Goal: Task Accomplishment & Management: Manage account settings

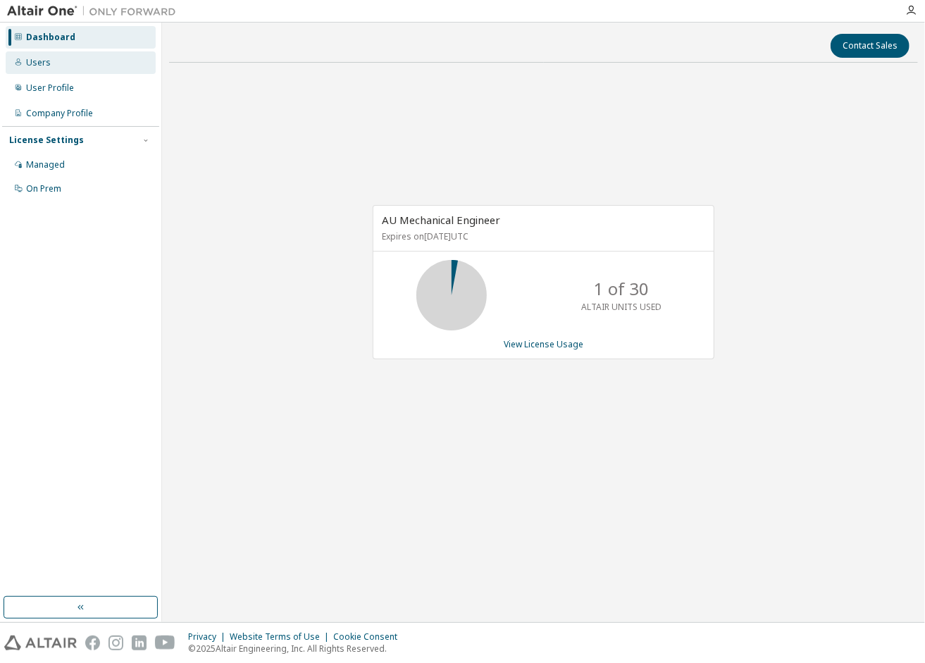
click at [94, 68] on div "Users" at bounding box center [81, 62] width 150 height 23
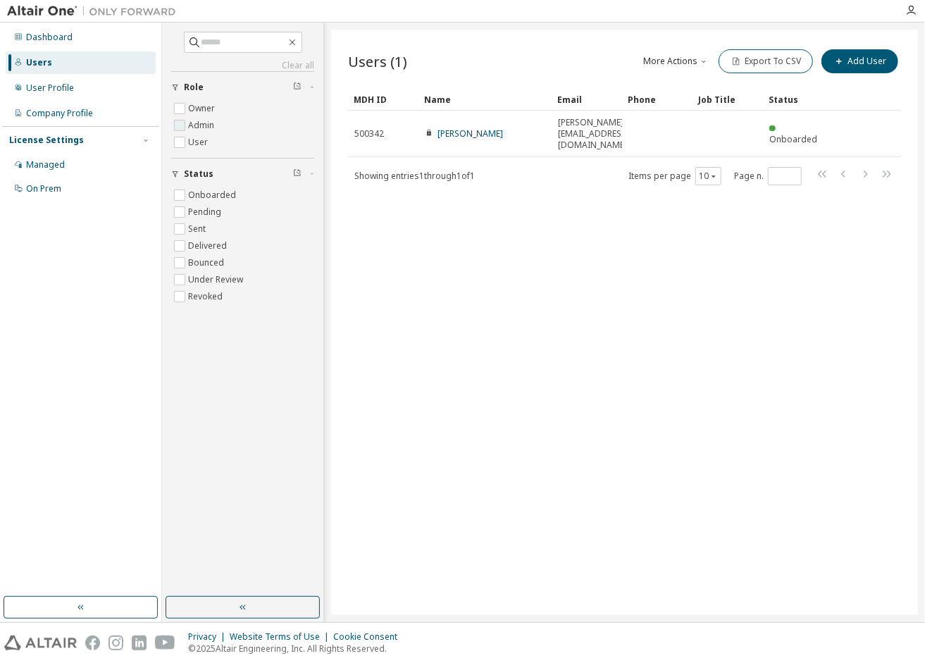
click at [199, 124] on label "Admin" at bounding box center [202, 125] width 29 height 17
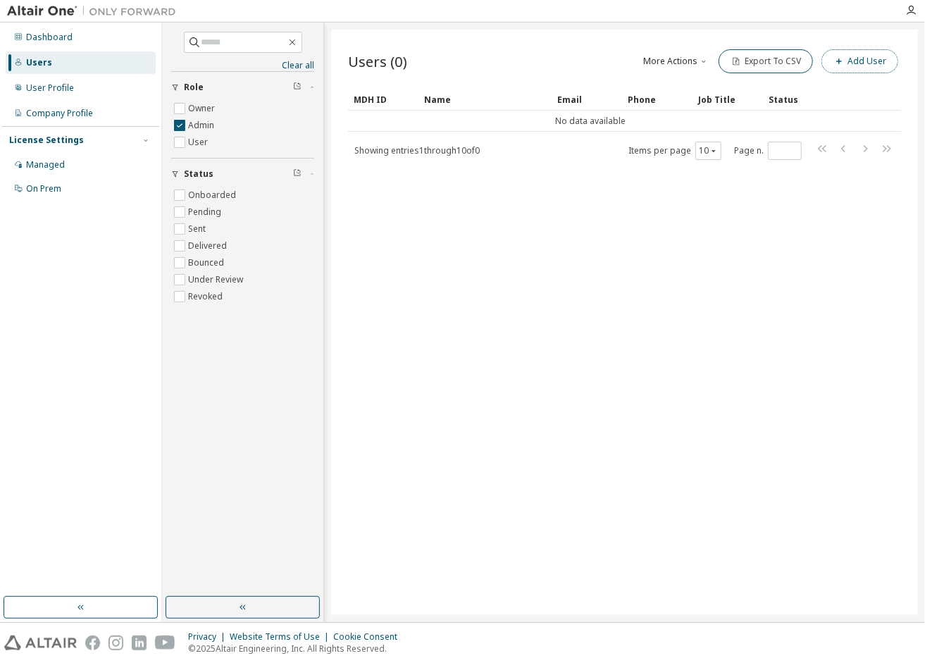
click at [874, 63] on button "Add User" at bounding box center [860, 61] width 77 height 24
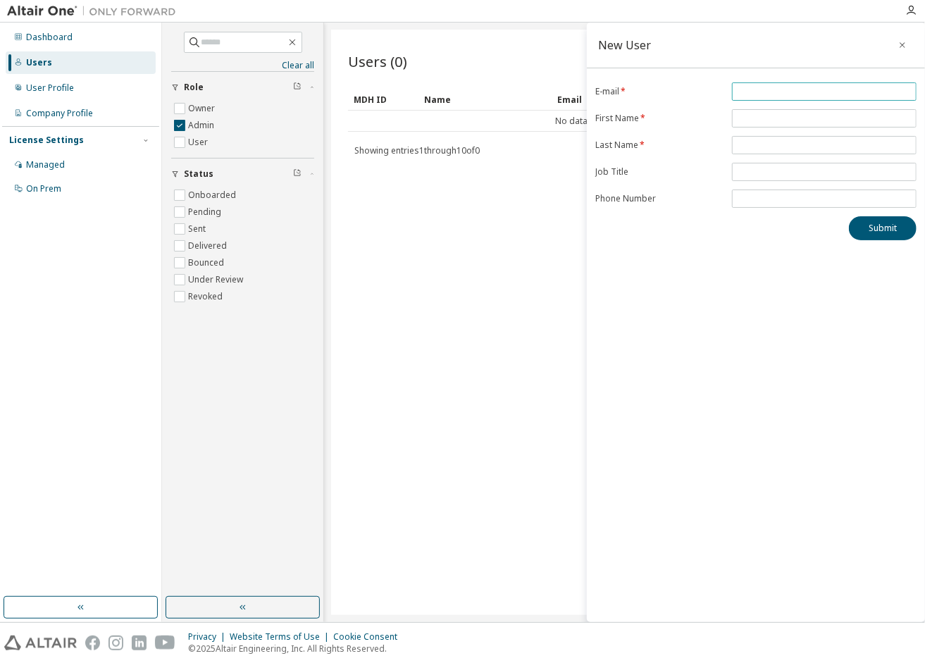
click at [778, 94] on input "email" at bounding box center [825, 91] width 178 height 11
type input "**********"
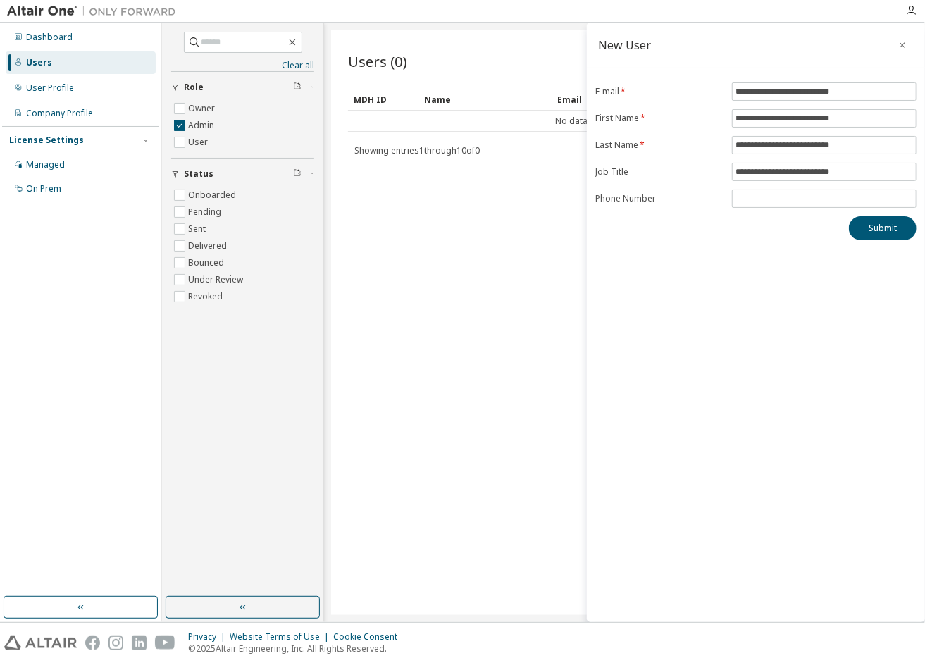
click at [837, 134] on form "**********" at bounding box center [755, 144] width 321 height 125
click at [882, 118] on input "**********" at bounding box center [825, 118] width 178 height 11
drag, startPoint x: 874, startPoint y: 113, endPoint x: 692, endPoint y: 121, distance: 182.0
click at [692, 121] on form "**********" at bounding box center [755, 144] width 321 height 125
type input "**********"
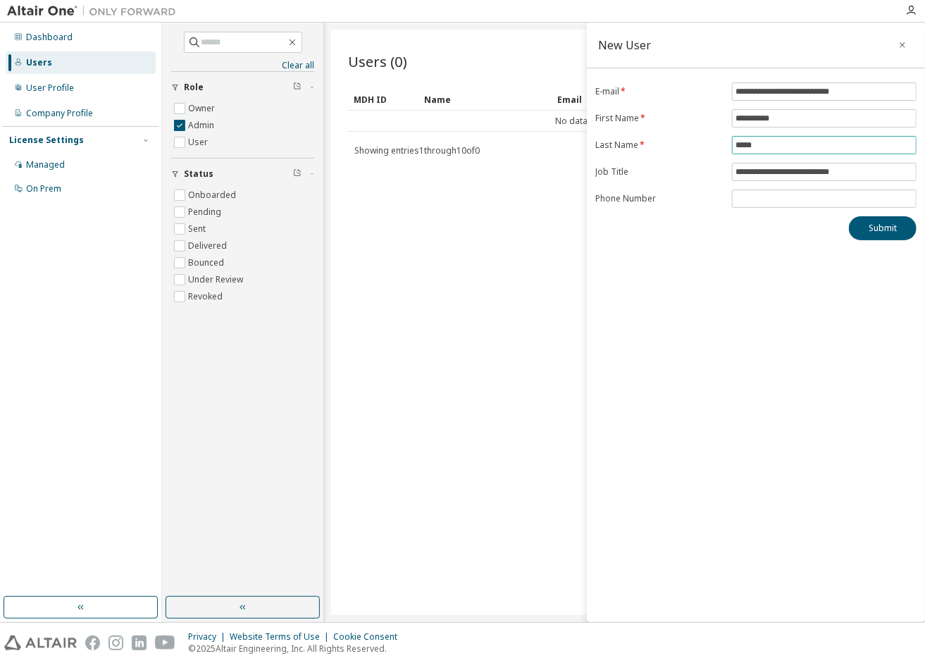
type input "*****"
click at [898, 228] on button "Submit" at bounding box center [883, 228] width 68 height 24
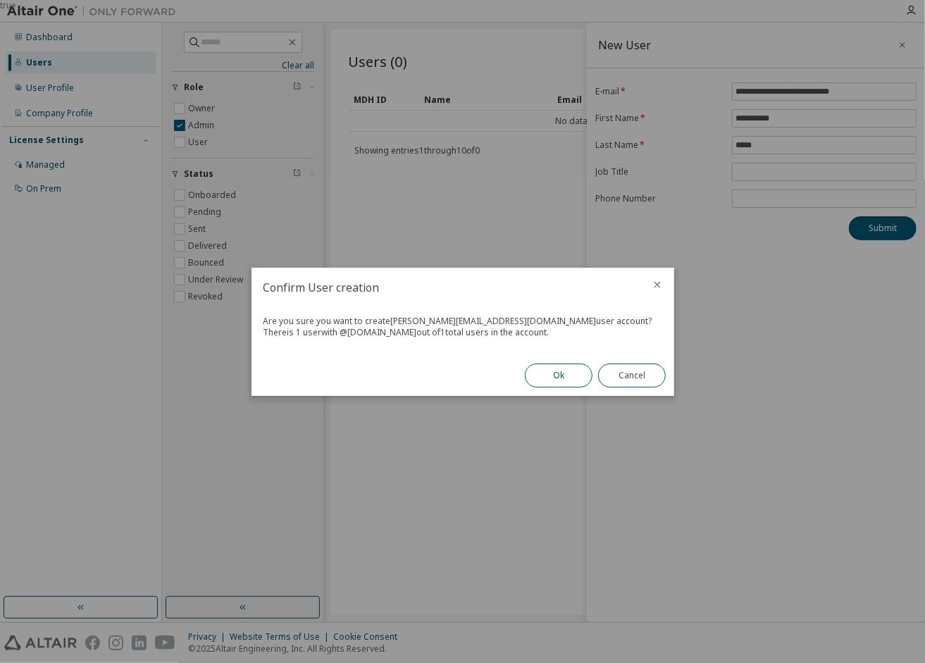
click at [562, 377] on button "Ok" at bounding box center [559, 376] width 68 height 24
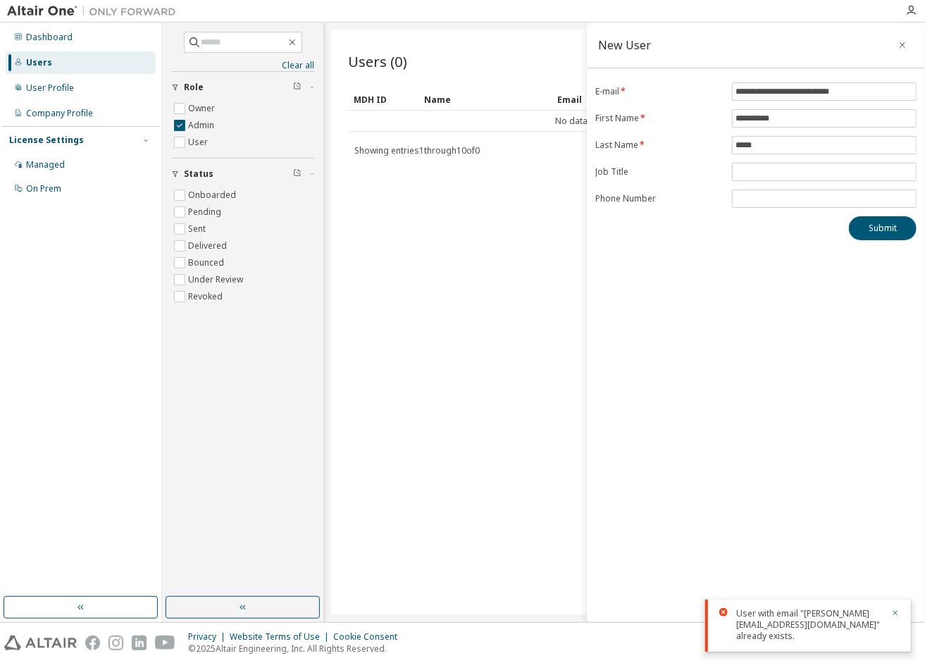
click at [909, 43] on button "button" at bounding box center [902, 45] width 23 height 23
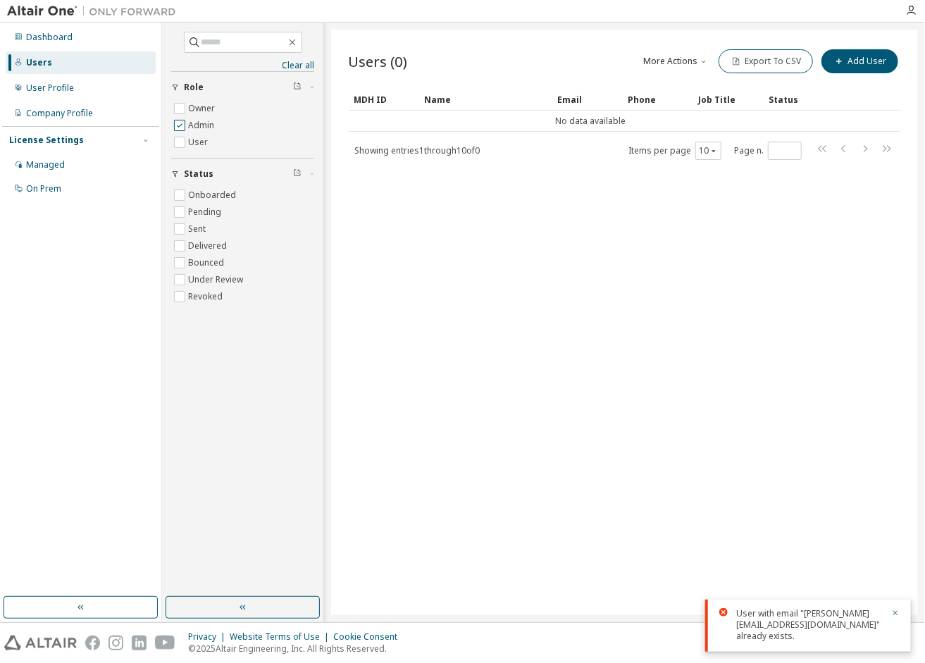
click at [209, 122] on label "Admin" at bounding box center [202, 125] width 29 height 17
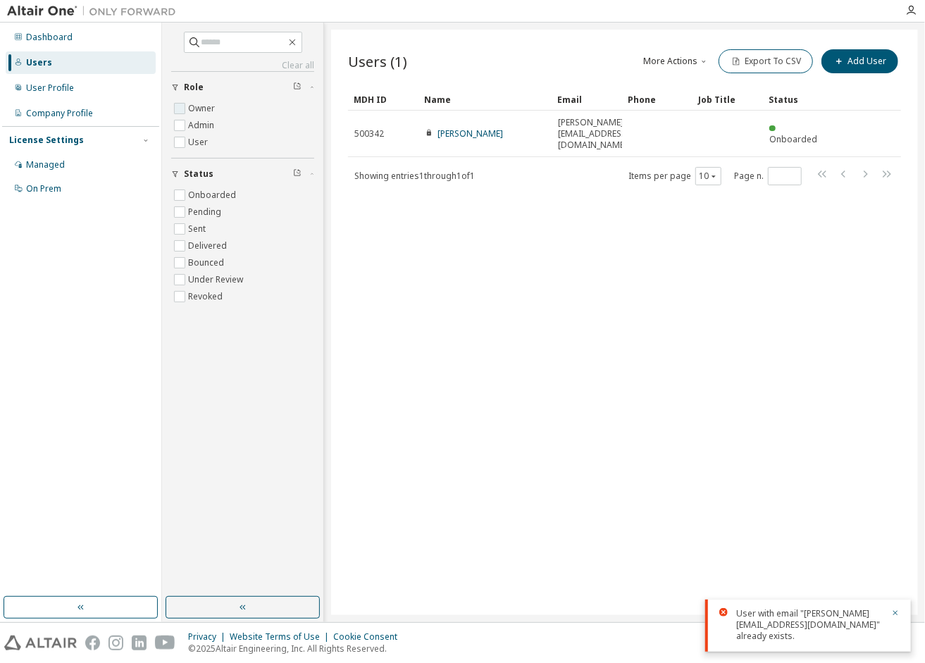
click at [210, 102] on label "Owner" at bounding box center [203, 108] width 30 height 17
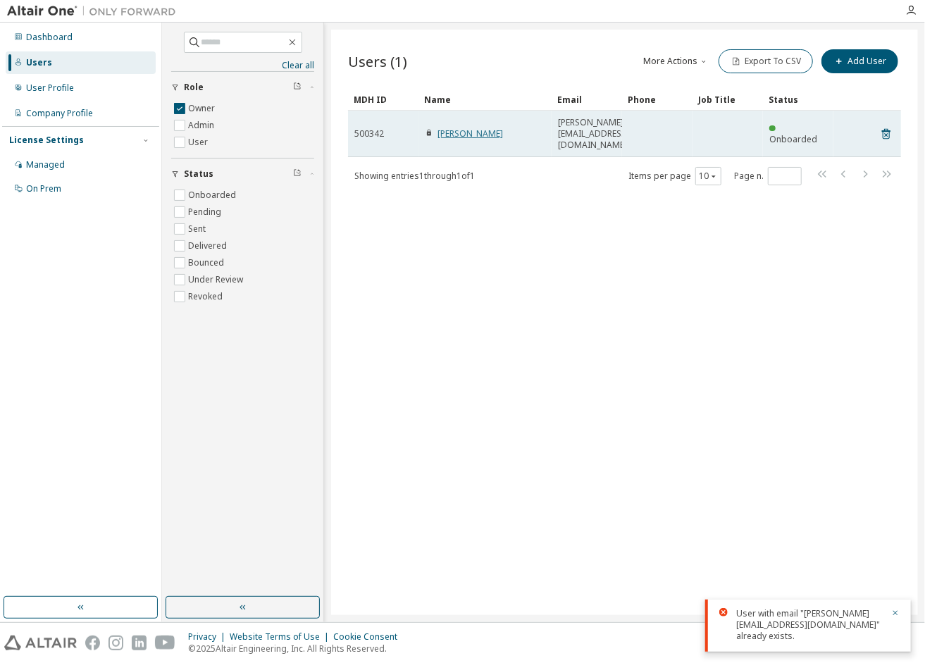
click at [499, 128] on link "Prabakaran Mohan" at bounding box center [471, 134] width 66 height 12
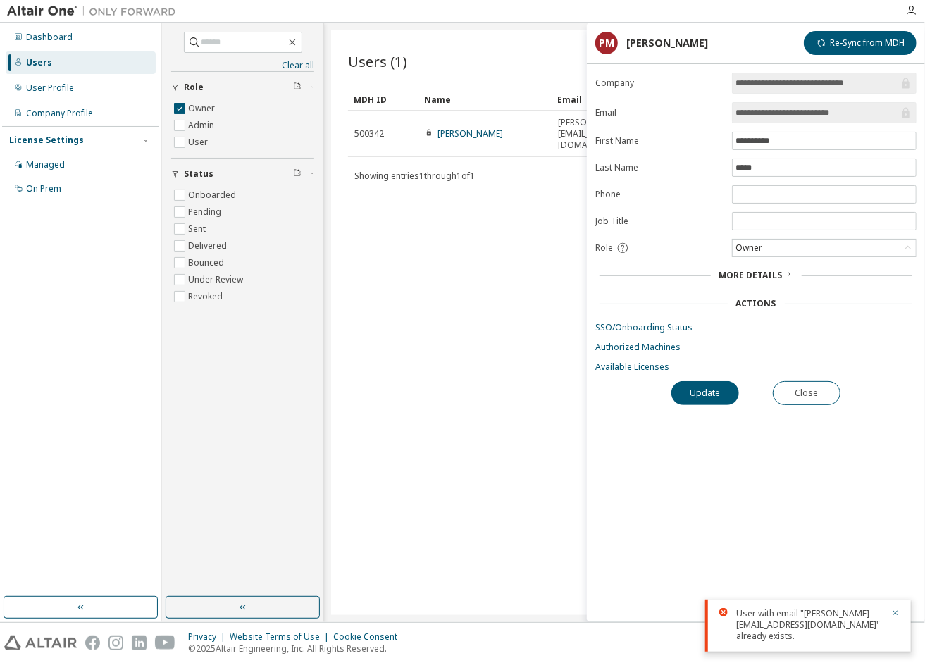
click at [740, 275] on span "More Details" at bounding box center [750, 275] width 63 height 12
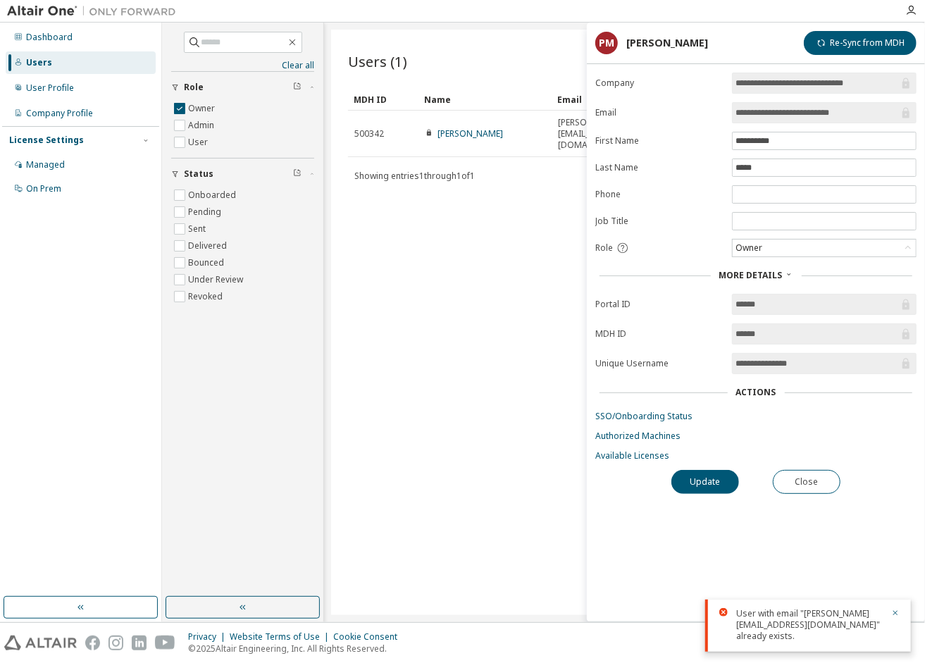
drag, startPoint x: 785, startPoint y: 299, endPoint x: 696, endPoint y: 299, distance: 88.8
click at [696, 299] on form "**********" at bounding box center [755, 267] width 321 height 389
drag, startPoint x: 696, startPoint y: 299, endPoint x: 666, endPoint y: 324, distance: 39.1
click at [666, 324] on form "**********" at bounding box center [755, 267] width 321 height 389
click at [646, 414] on link "SSO/Onboarding Status" at bounding box center [755, 416] width 321 height 11
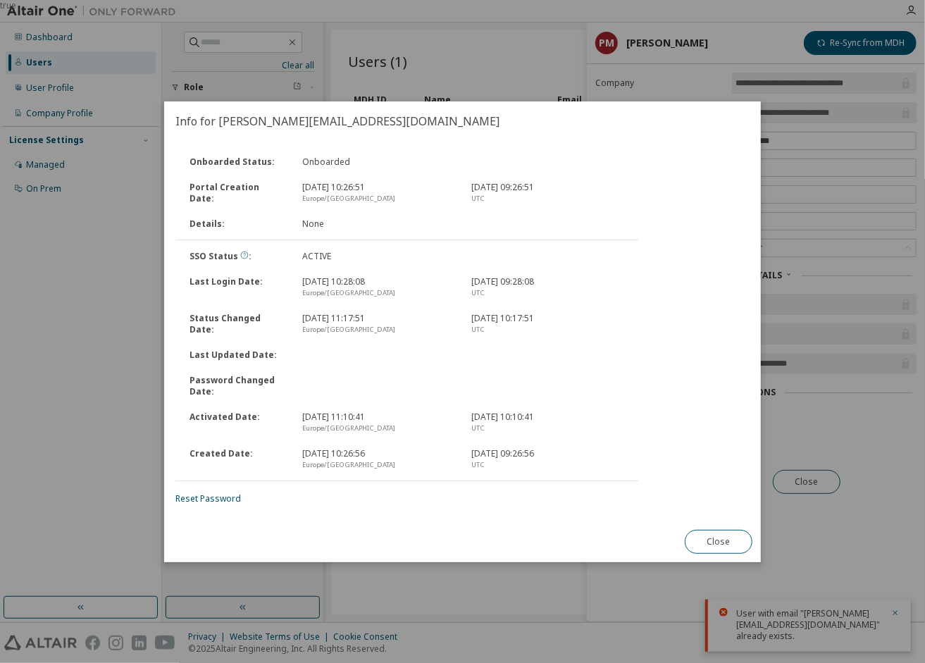
click at [240, 255] on icon at bounding box center [244, 255] width 8 height 8
click at [713, 533] on button "Close" at bounding box center [719, 542] width 68 height 24
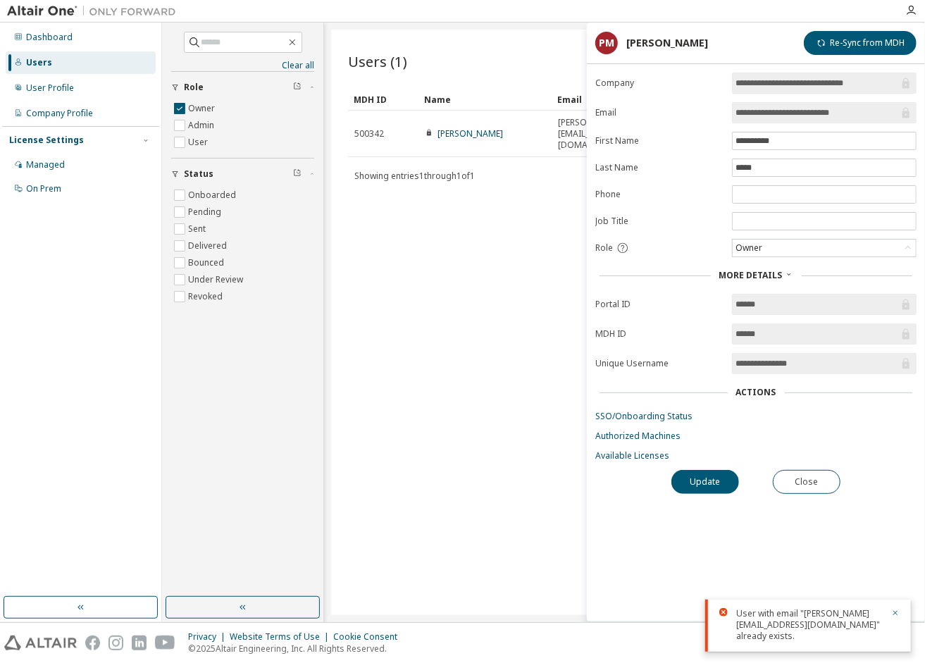
drag, startPoint x: 810, startPoint y: 360, endPoint x: 734, endPoint y: 359, distance: 76.1
click at [734, 359] on span "**********" at bounding box center [824, 363] width 185 height 21
click at [58, 89] on div "User Profile" at bounding box center [50, 87] width 48 height 11
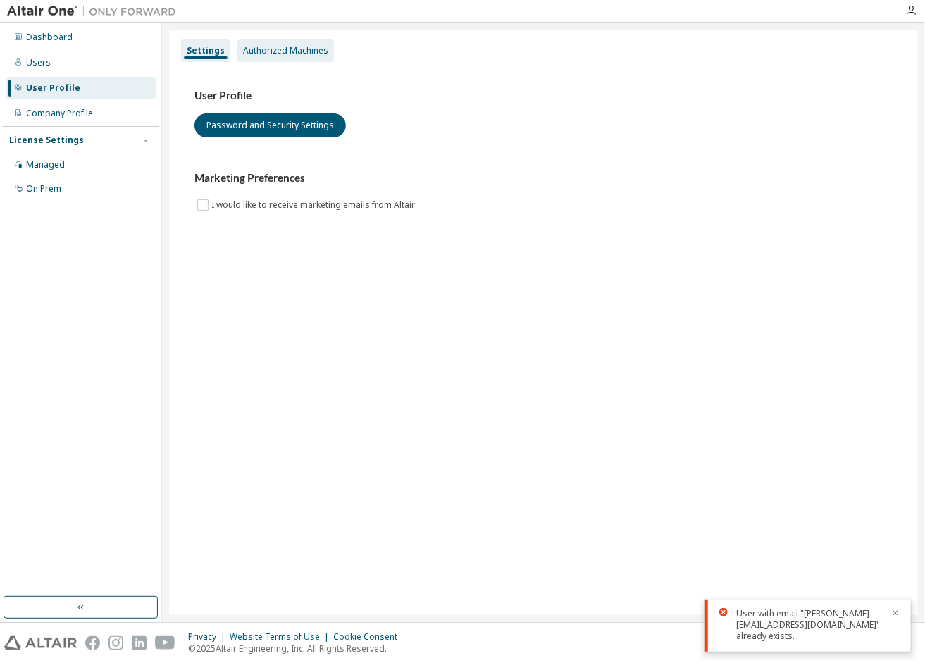
click at [310, 43] on div "Authorized Machines" at bounding box center [285, 50] width 97 height 23
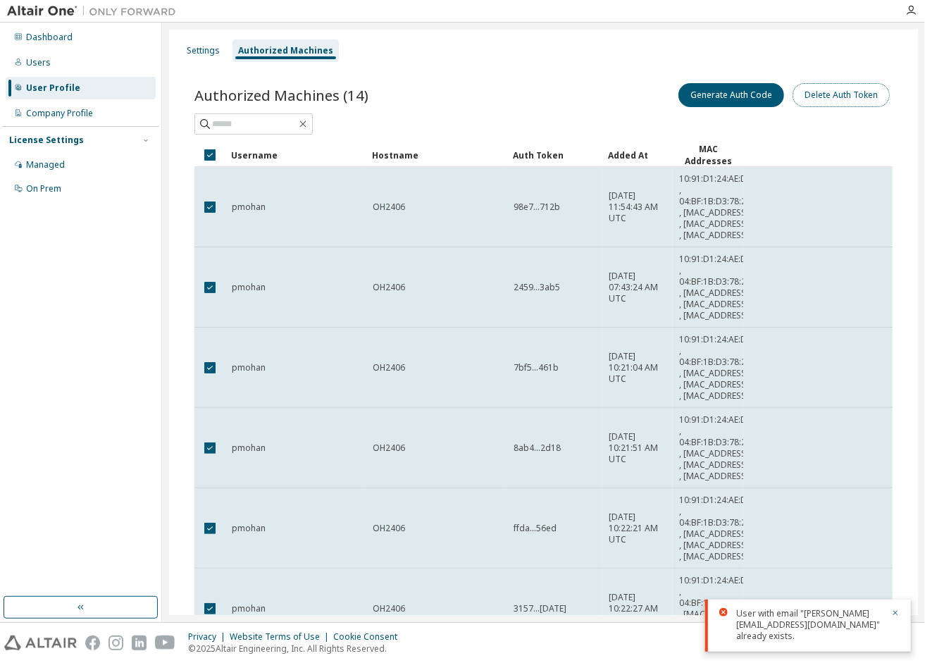
click at [832, 99] on button "Delete Auth Token" at bounding box center [841, 95] width 97 height 24
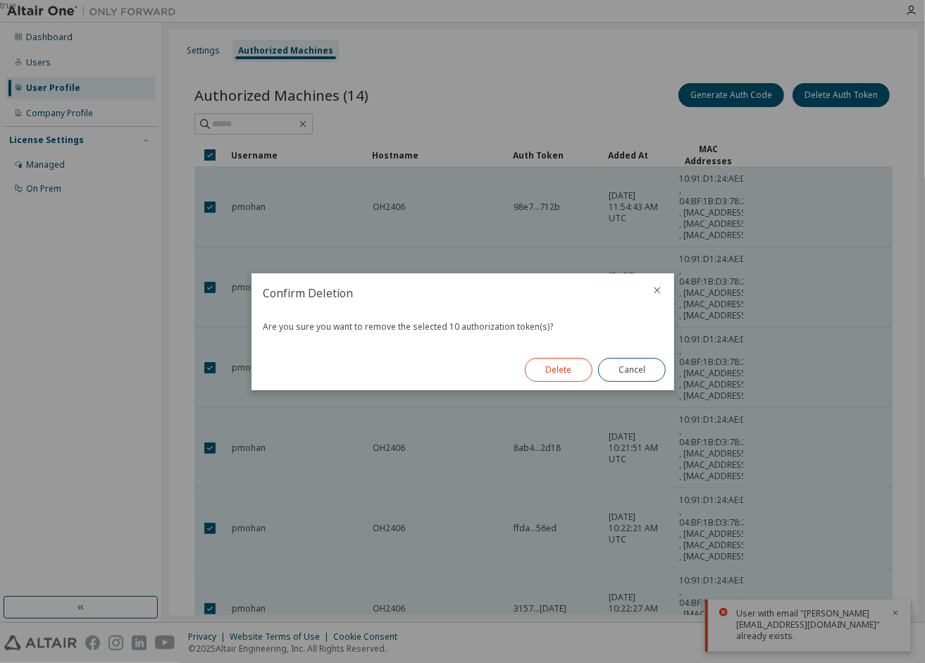
click at [578, 372] on button "Delete" at bounding box center [559, 370] width 68 height 24
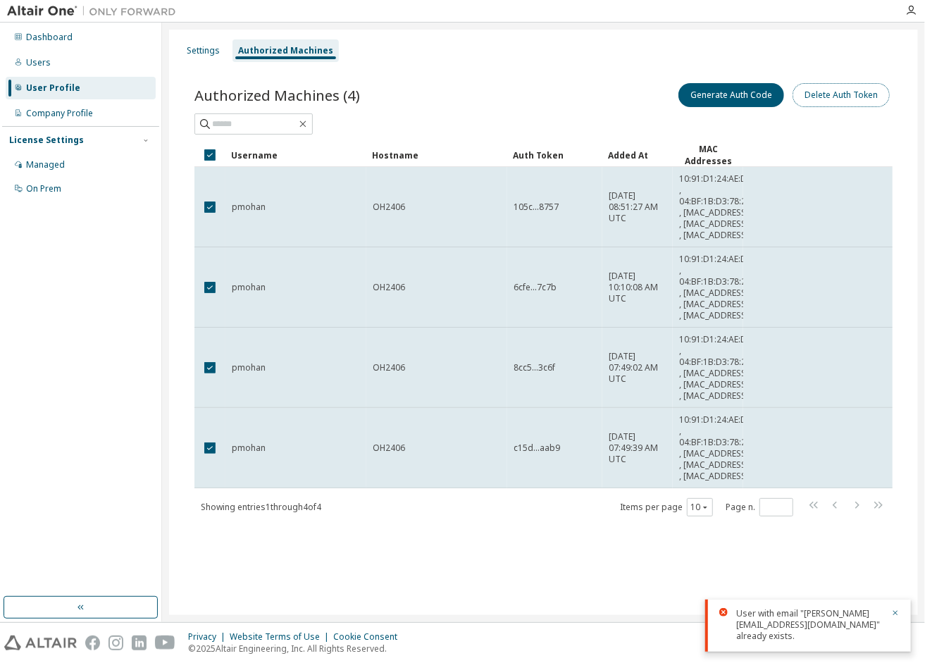
click at [846, 94] on button "Delete Auth Token" at bounding box center [841, 95] width 97 height 24
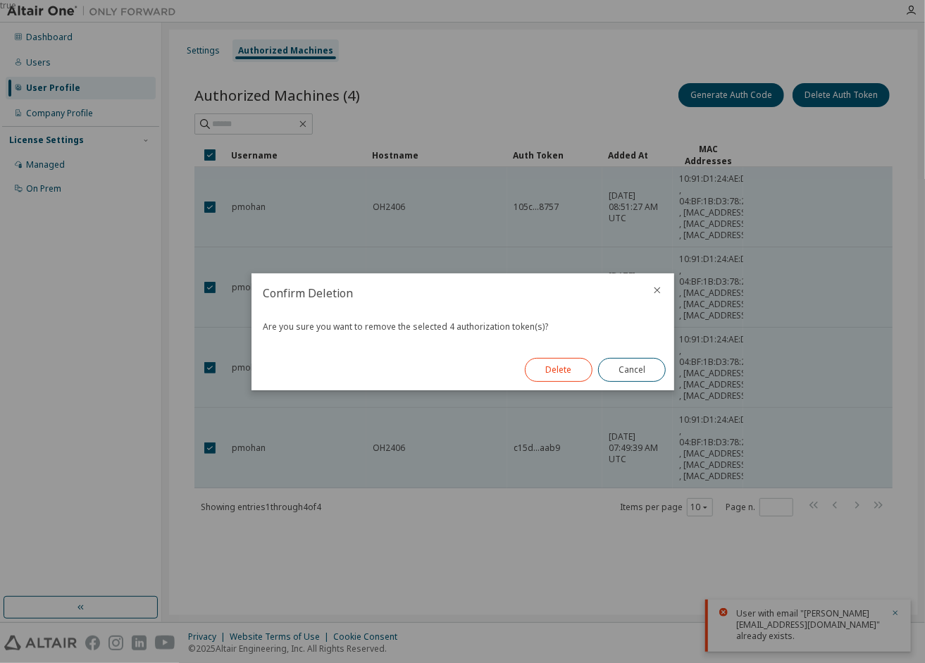
click at [568, 366] on button "Delete" at bounding box center [559, 370] width 68 height 24
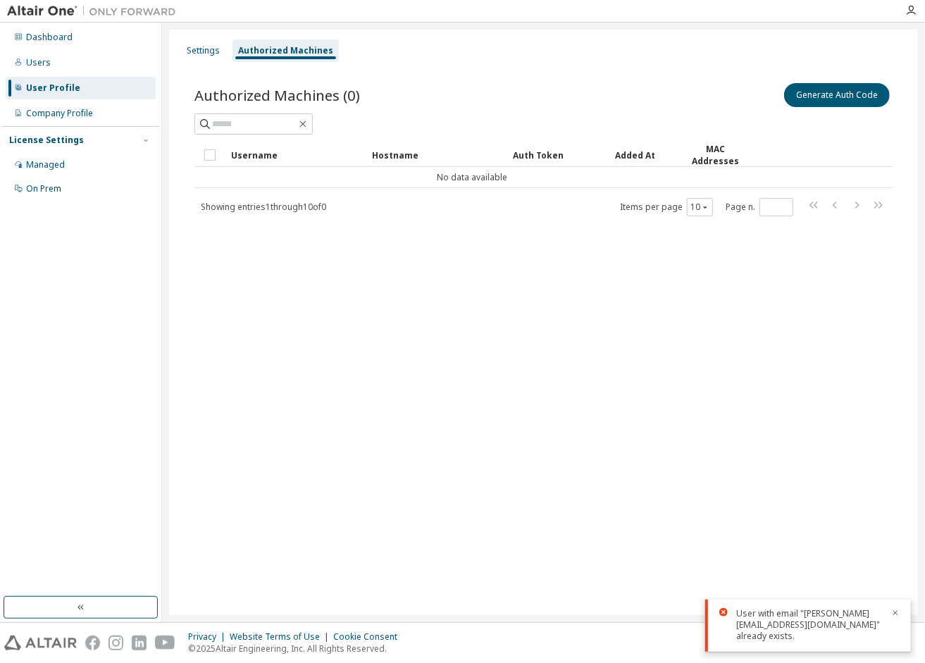
click at [61, 8] on img at bounding box center [95, 11] width 176 height 14
click at [428, 80] on div "Authorized Machines (0) Generate Auth Code" at bounding box center [543, 95] width 698 height 30
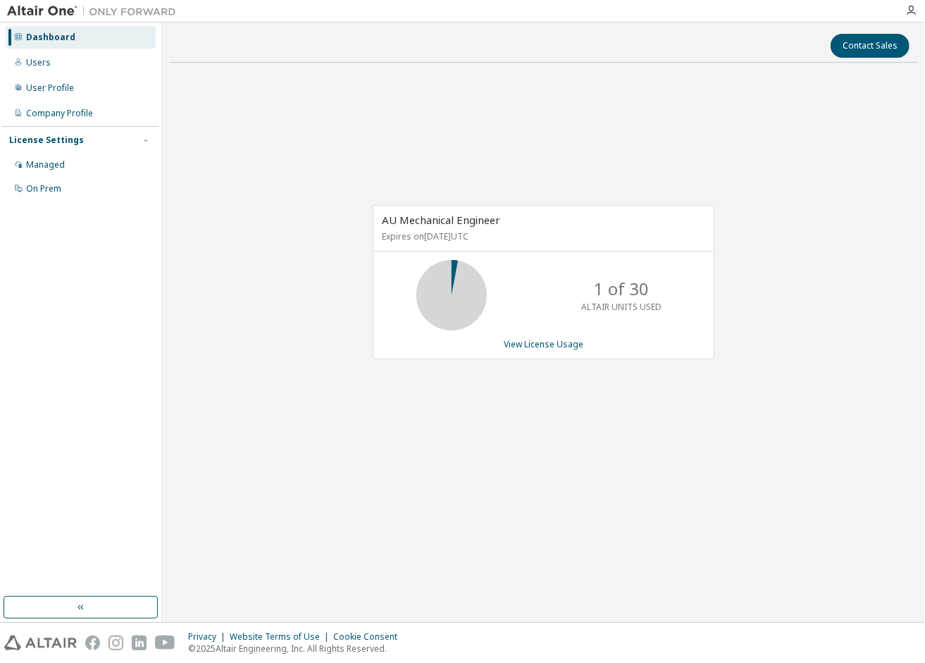
click at [765, 273] on div "AU Mechanical Engineer Expires on [DATE] UTC 1 of 30 ALTAIR UNITS USED View Lic…" at bounding box center [543, 289] width 749 height 431
click at [859, 44] on button "Contact Sales" at bounding box center [870, 46] width 79 height 24
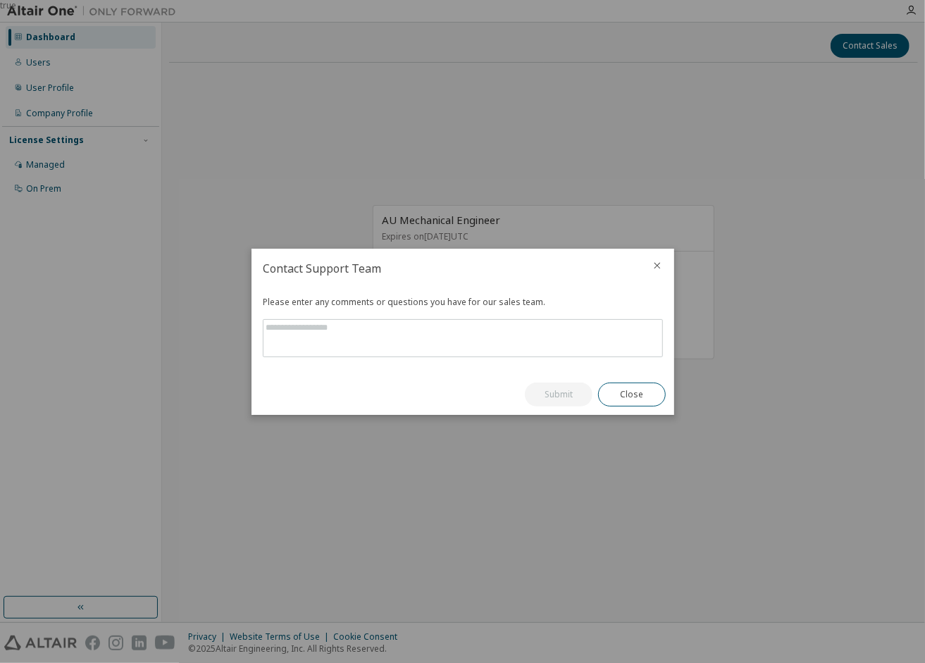
click at [661, 267] on icon "close" at bounding box center [657, 265] width 11 height 11
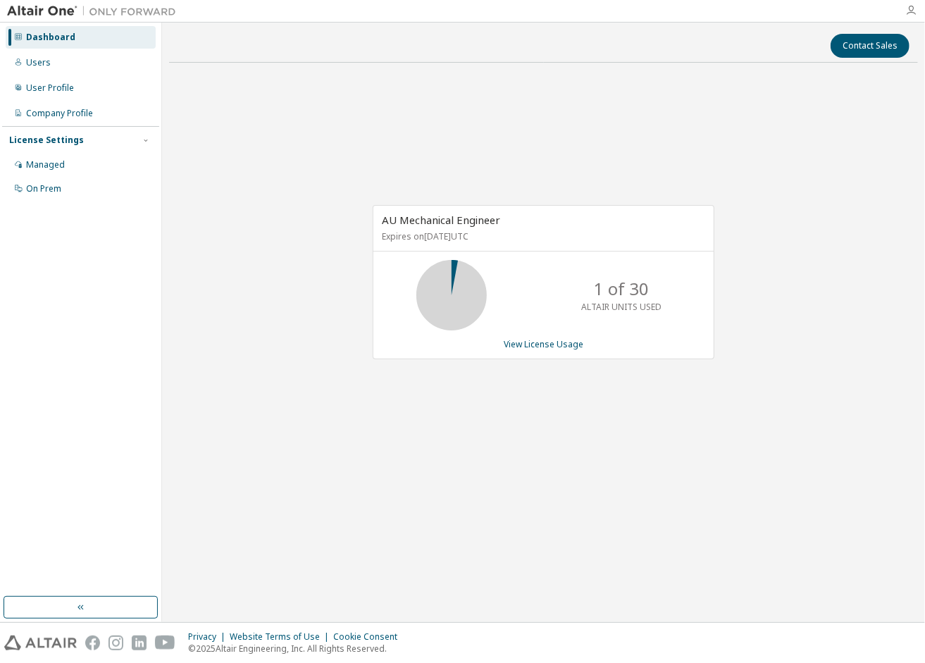
click at [910, 10] on icon "button" at bounding box center [910, 10] width 11 height 11
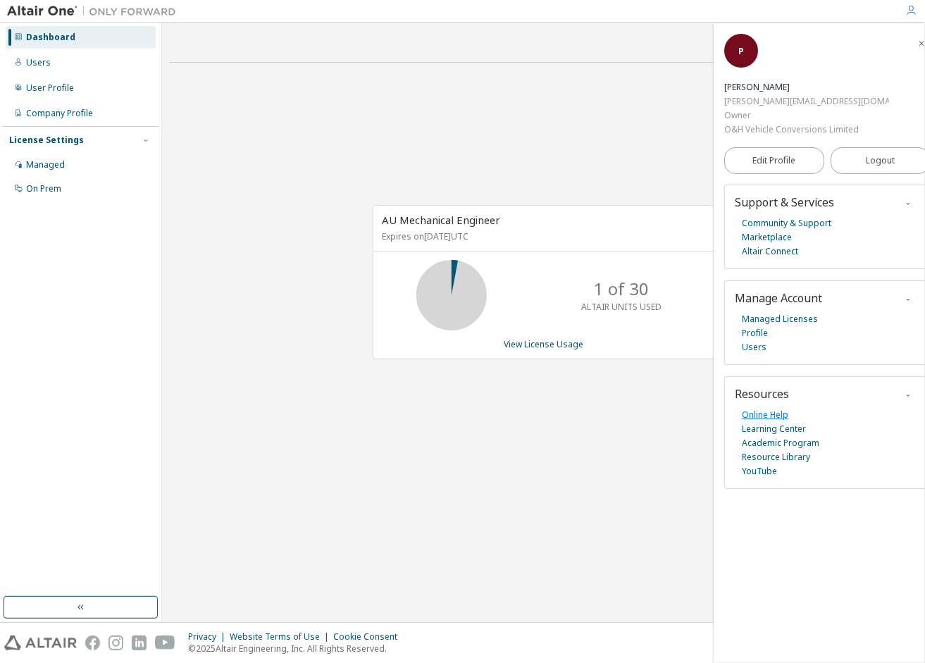
click at [775, 408] on link "Online Help" at bounding box center [765, 415] width 47 height 14
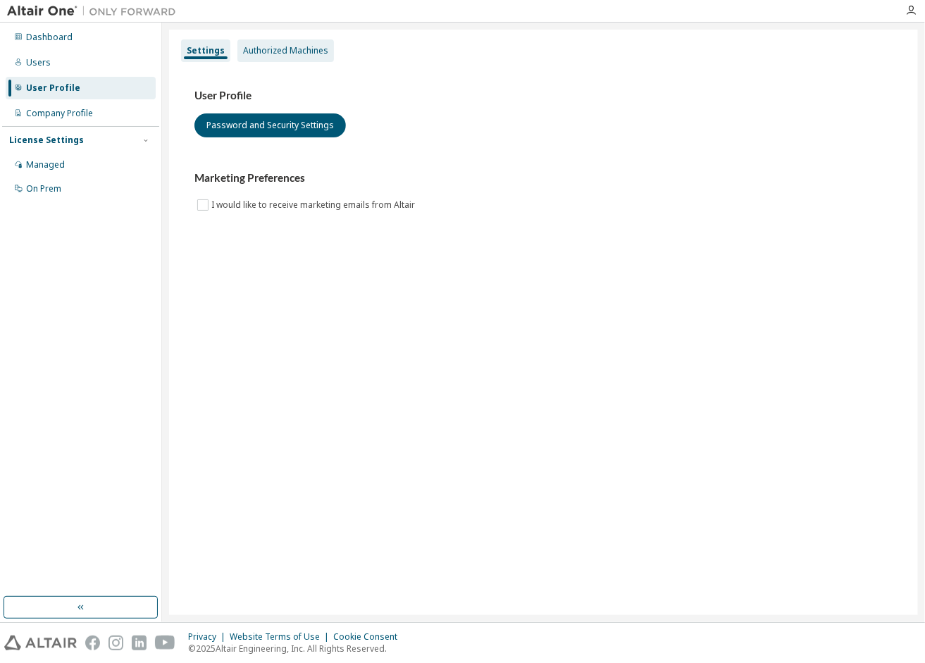
click at [249, 50] on div "Authorized Machines" at bounding box center [285, 50] width 85 height 11
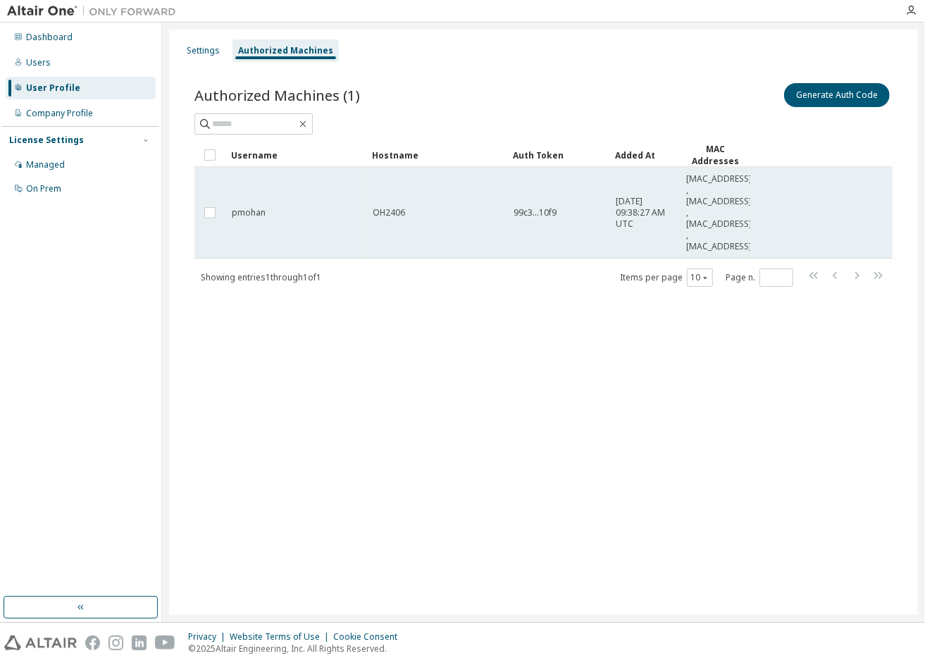
click at [543, 239] on td "99c3...10f9" at bounding box center [558, 213] width 102 height 92
click at [266, 209] on div "pmohan" at bounding box center [296, 212] width 128 height 11
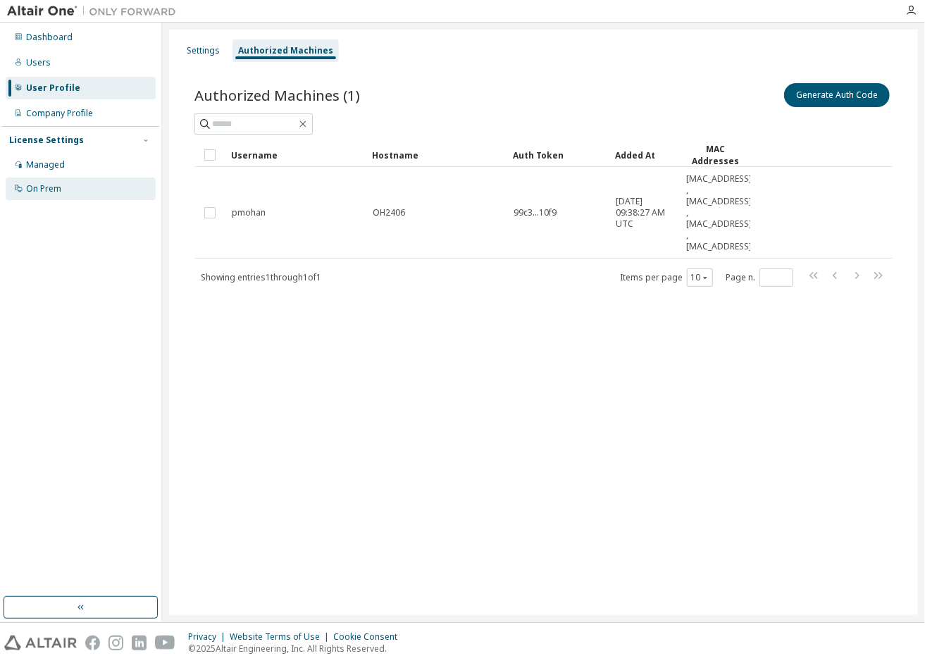
click at [90, 186] on div "On Prem" at bounding box center [81, 189] width 150 height 23
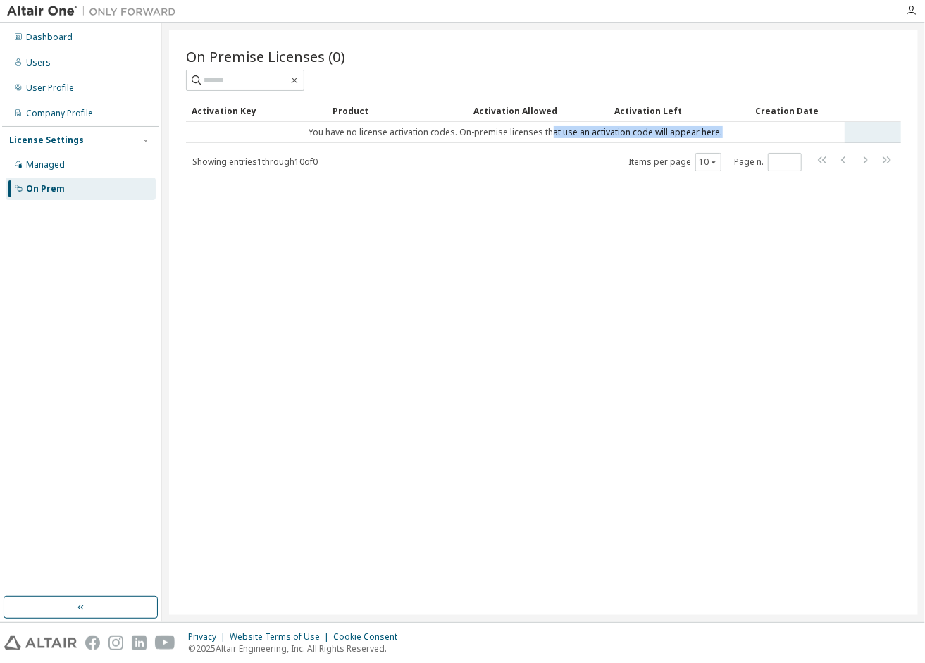
drag, startPoint x: 550, startPoint y: 134, endPoint x: 746, endPoint y: 132, distance: 195.9
click at [746, 132] on td "You have no license activation codes. On-premise licenses that use an activatio…" at bounding box center [515, 132] width 659 height 21
click at [55, 168] on div "Managed" at bounding box center [45, 164] width 39 height 11
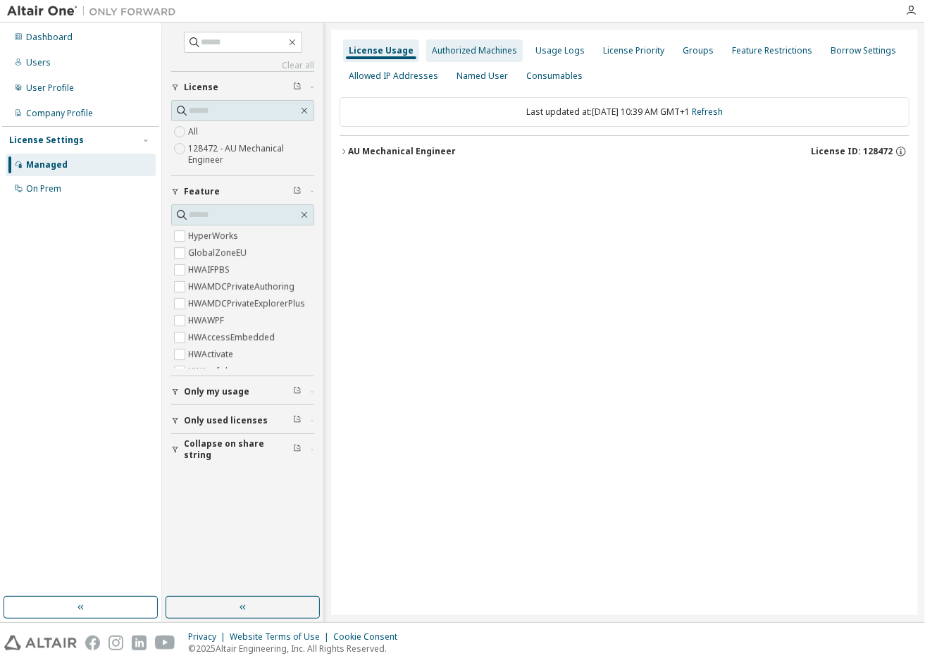
click at [481, 41] on div "Authorized Machines" at bounding box center [474, 50] width 97 height 23
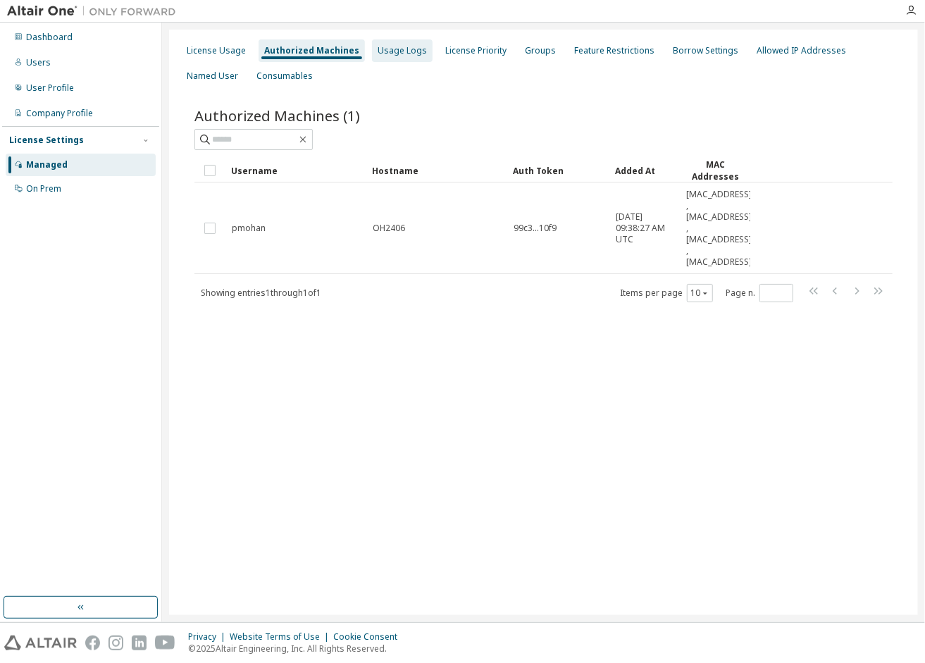
click at [372, 42] on div "Usage Logs" at bounding box center [402, 50] width 61 height 23
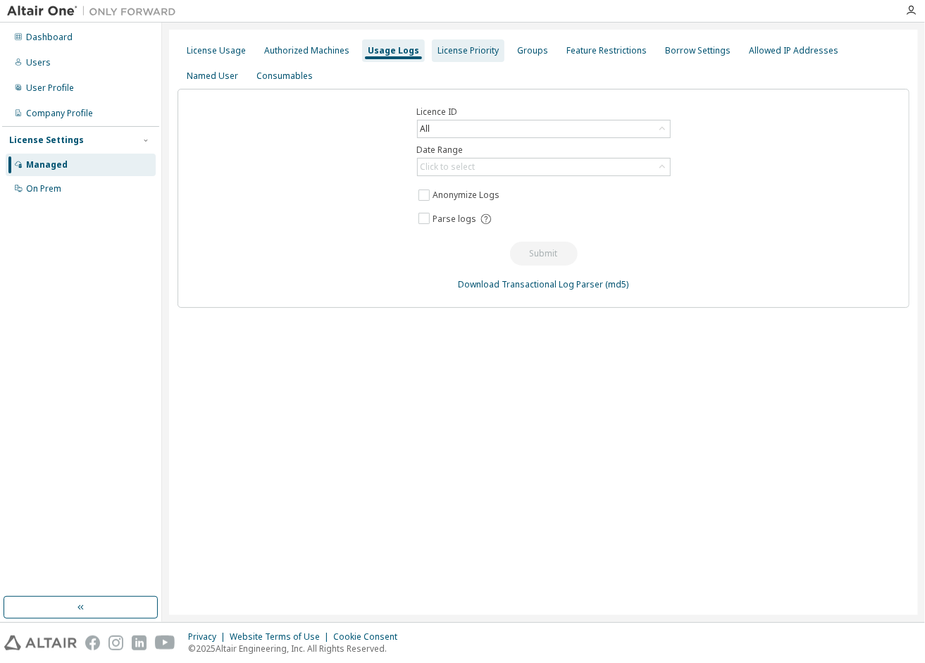
click at [475, 42] on div "License Priority" at bounding box center [468, 50] width 73 height 23
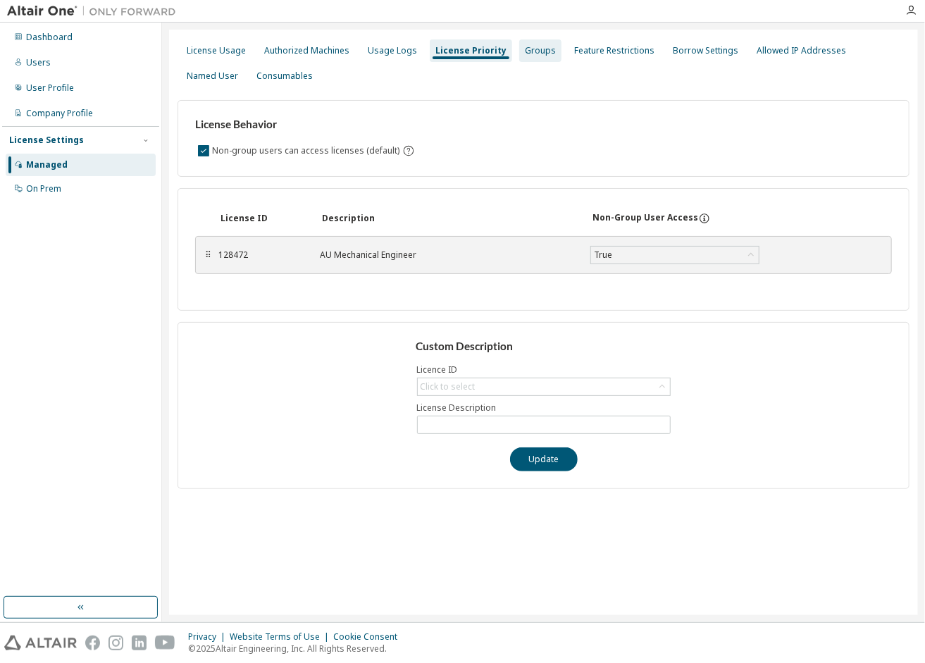
click at [526, 48] on div "Groups" at bounding box center [540, 50] width 31 height 11
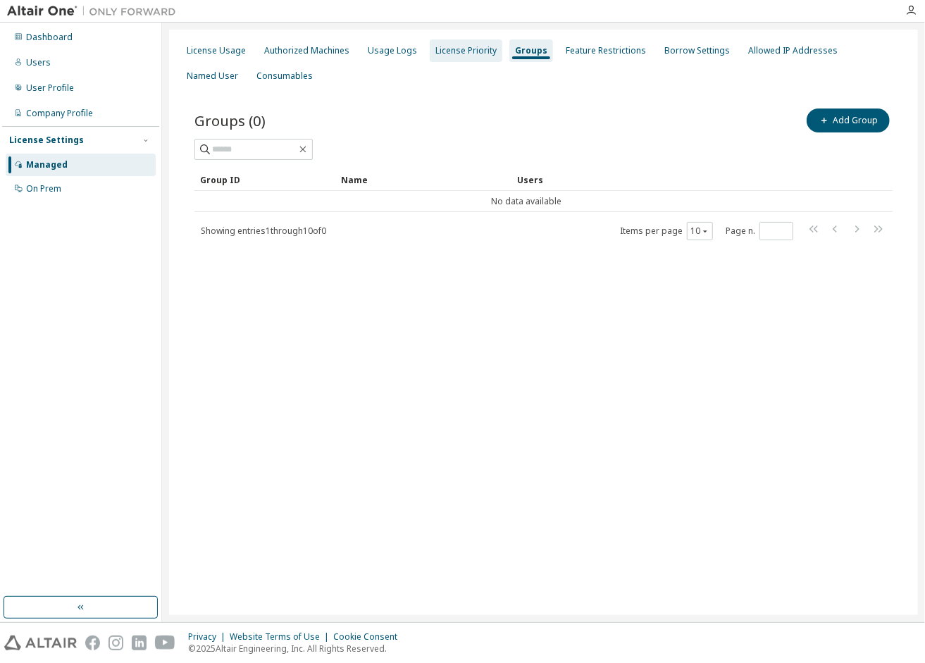
click at [472, 48] on div "License Priority" at bounding box center [465, 50] width 61 height 11
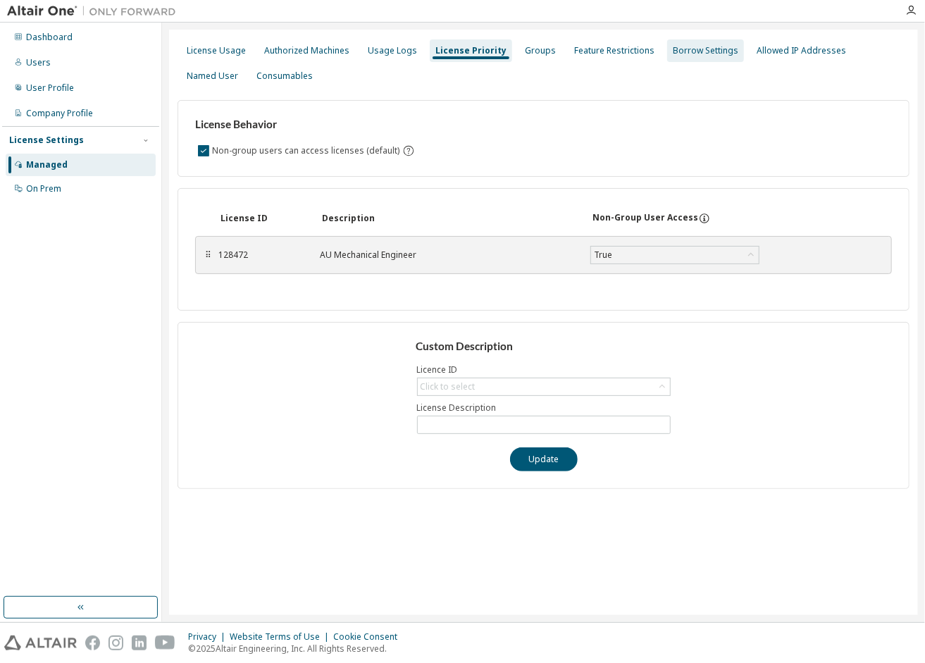
click at [693, 55] on div "Borrow Settings" at bounding box center [706, 50] width 66 height 11
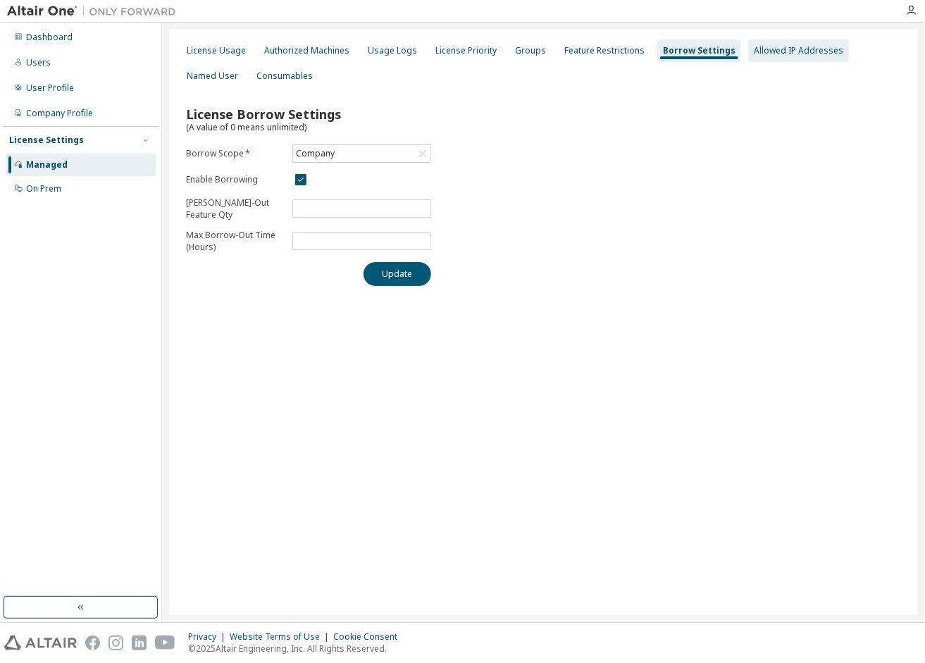
click at [792, 51] on div "Allowed IP Addresses" at bounding box center [798, 50] width 89 height 11
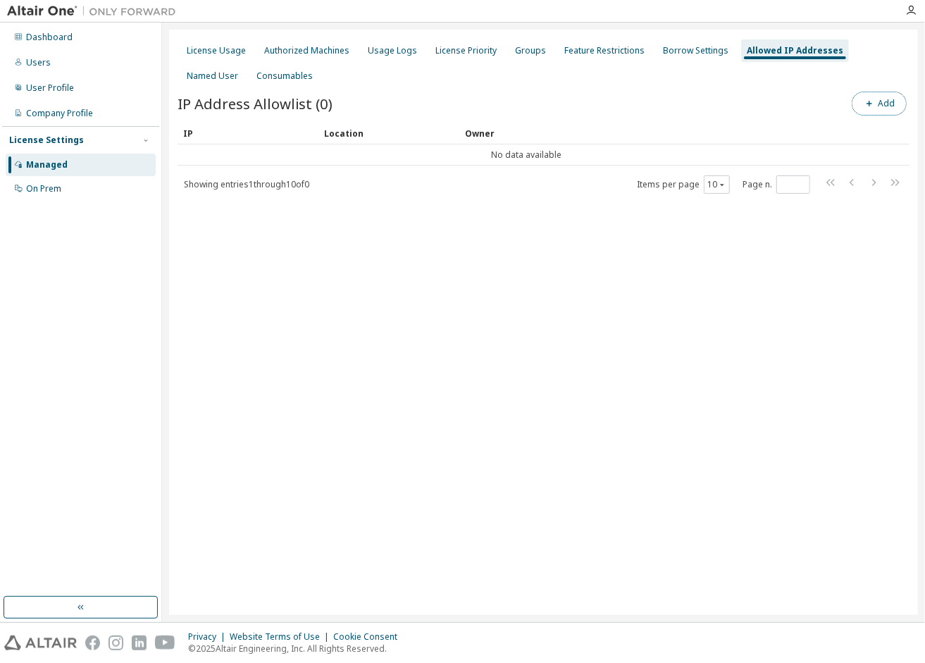
click at [879, 96] on button "Add" at bounding box center [879, 104] width 55 height 24
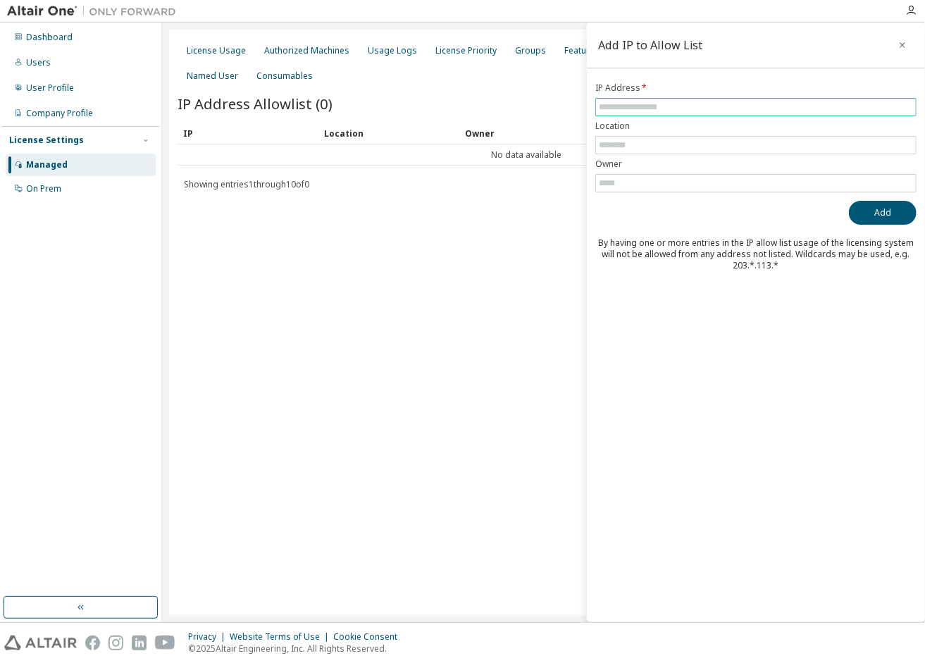
click at [677, 104] on input "text" at bounding box center [756, 106] width 314 height 11
click at [669, 202] on div "Add" at bounding box center [755, 213] width 321 height 24
click at [719, 101] on input "text" at bounding box center [756, 106] width 314 height 11
paste input "**********"
type input "**********"
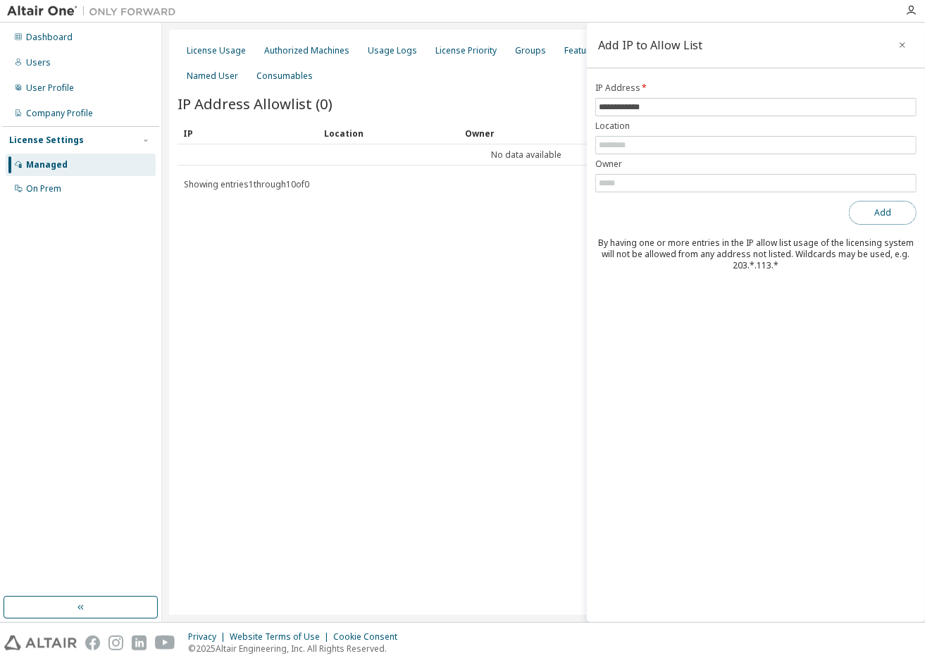
click at [893, 221] on button "Add" at bounding box center [883, 213] width 68 height 24
click at [910, 42] on button "button" at bounding box center [902, 45] width 23 height 23
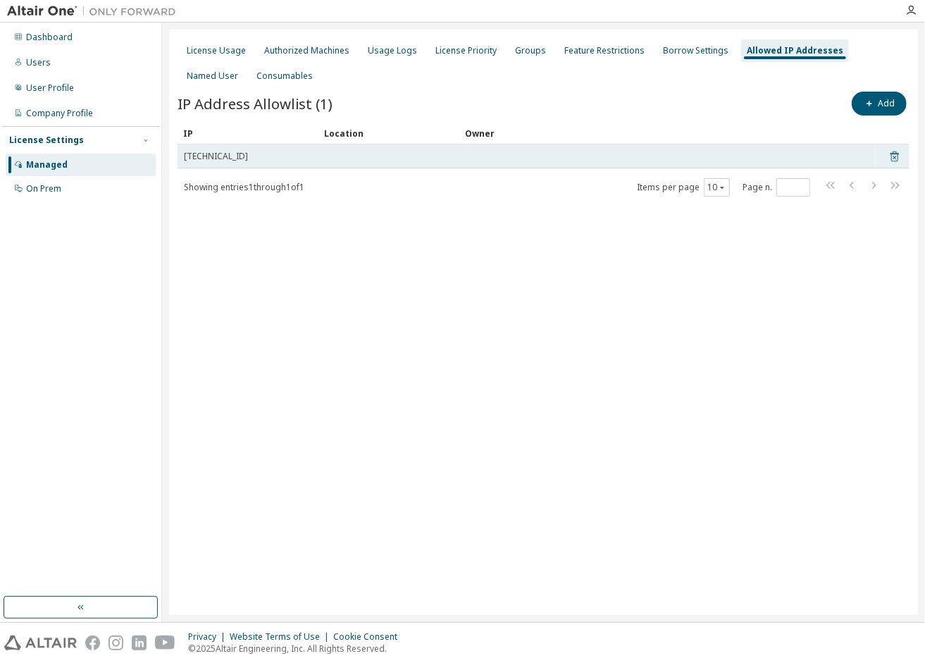
click at [891, 159] on icon at bounding box center [895, 156] width 13 height 17
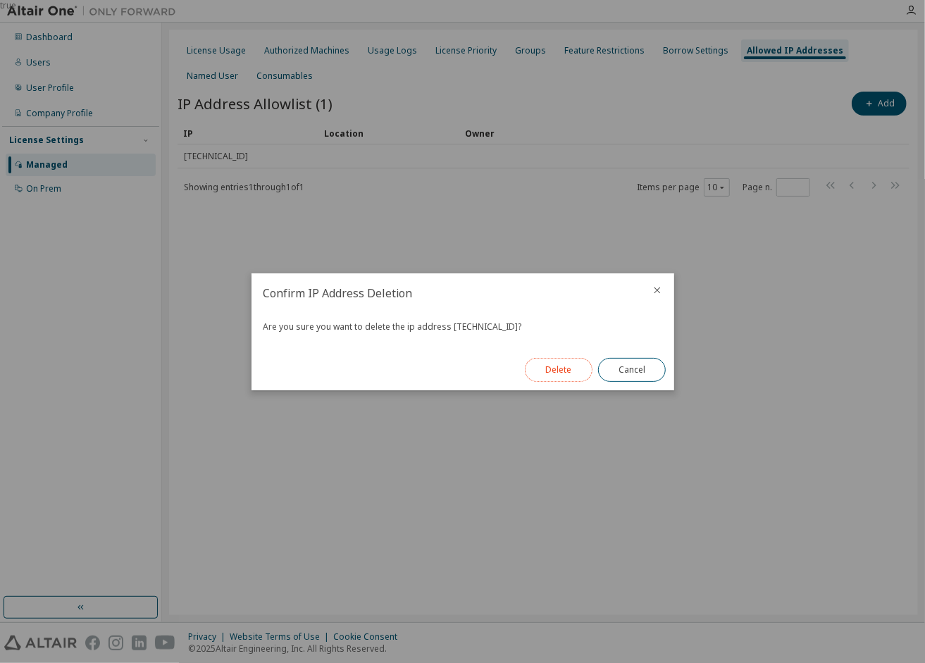
click at [533, 371] on button "Delete" at bounding box center [559, 370] width 68 height 24
click at [638, 369] on button "Close" at bounding box center [632, 370] width 68 height 24
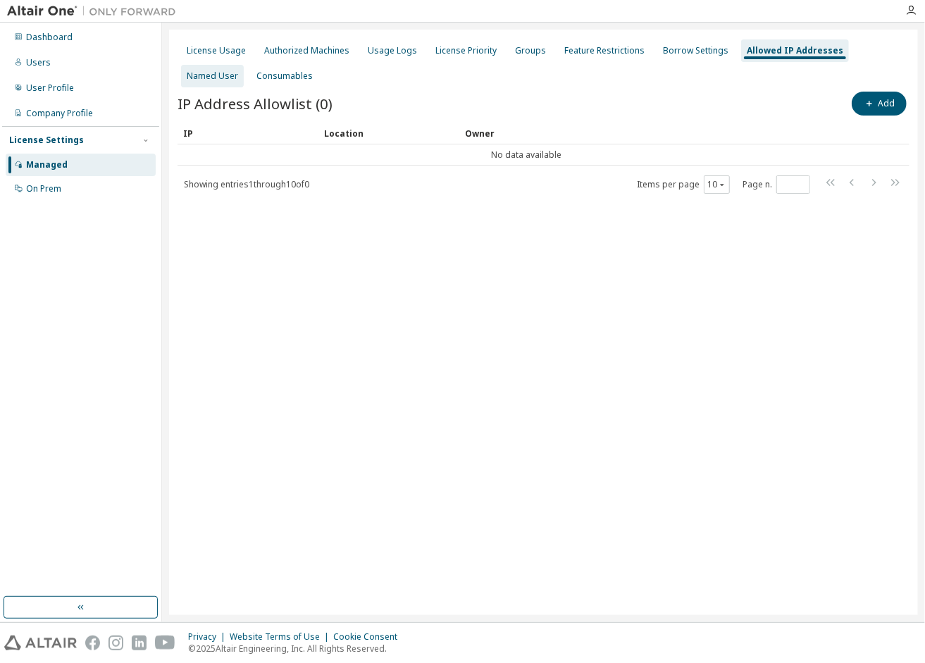
click at [238, 70] on div "Named User" at bounding box center [212, 75] width 51 height 11
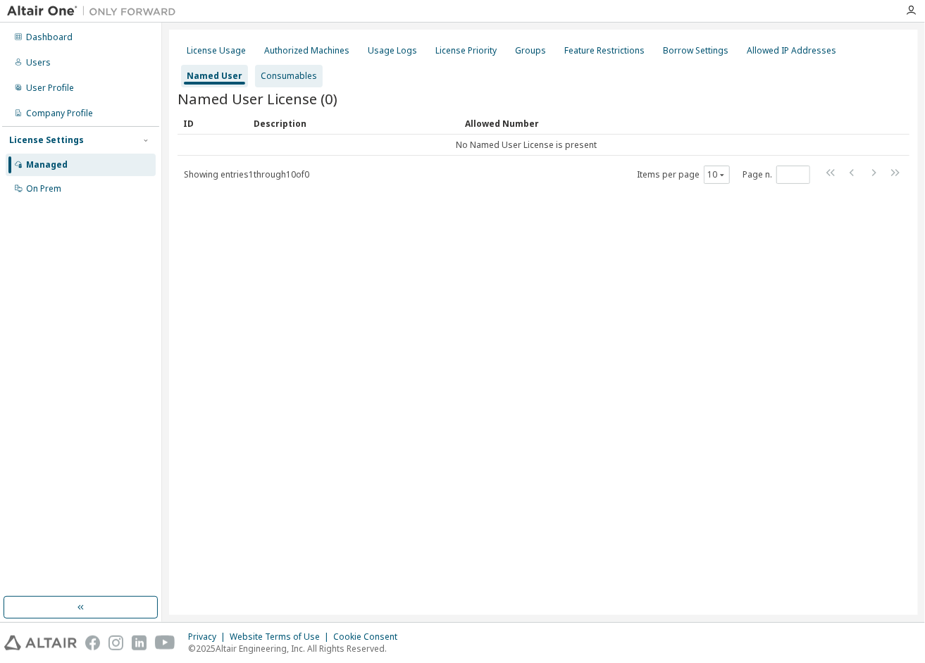
click at [261, 78] on div "Consumables" at bounding box center [289, 75] width 56 height 11
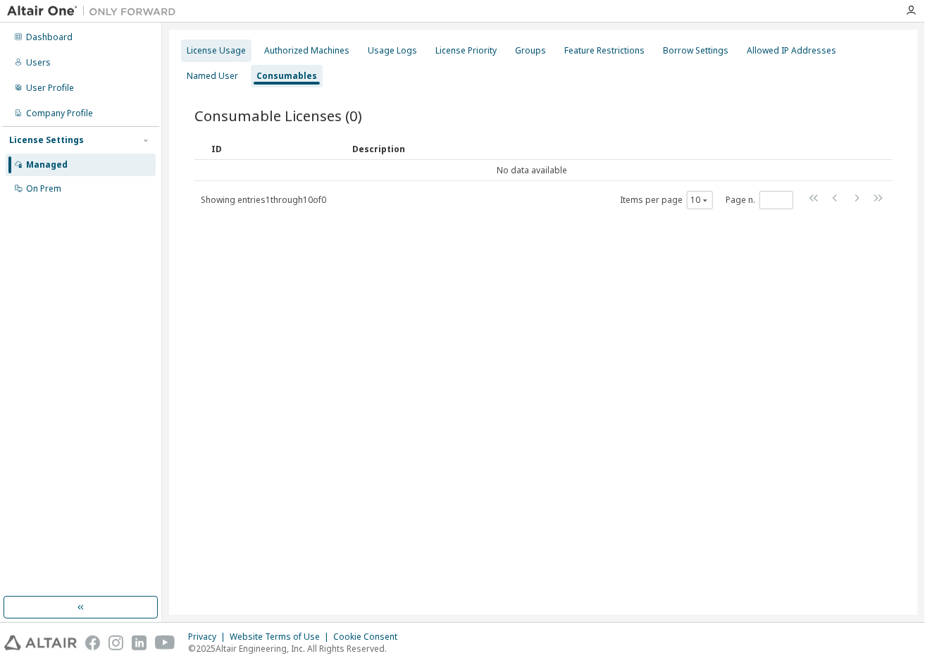
click at [217, 56] on div "License Usage" at bounding box center [216, 50] width 70 height 23
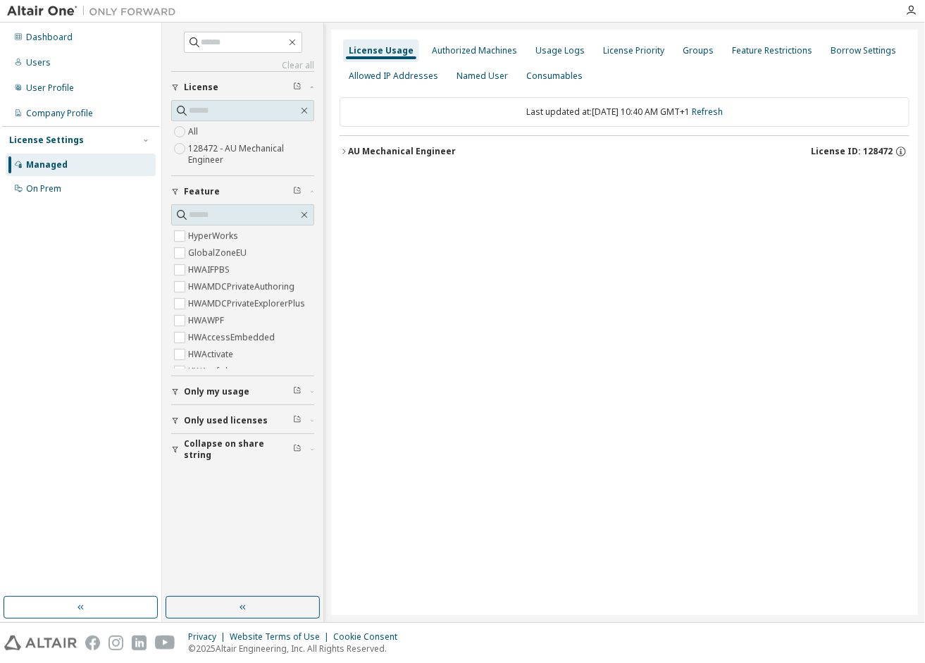
click at [230, 422] on span "Only used licenses" at bounding box center [226, 420] width 84 height 11
click at [202, 438] on label "Yes" at bounding box center [196, 441] width 17 height 17
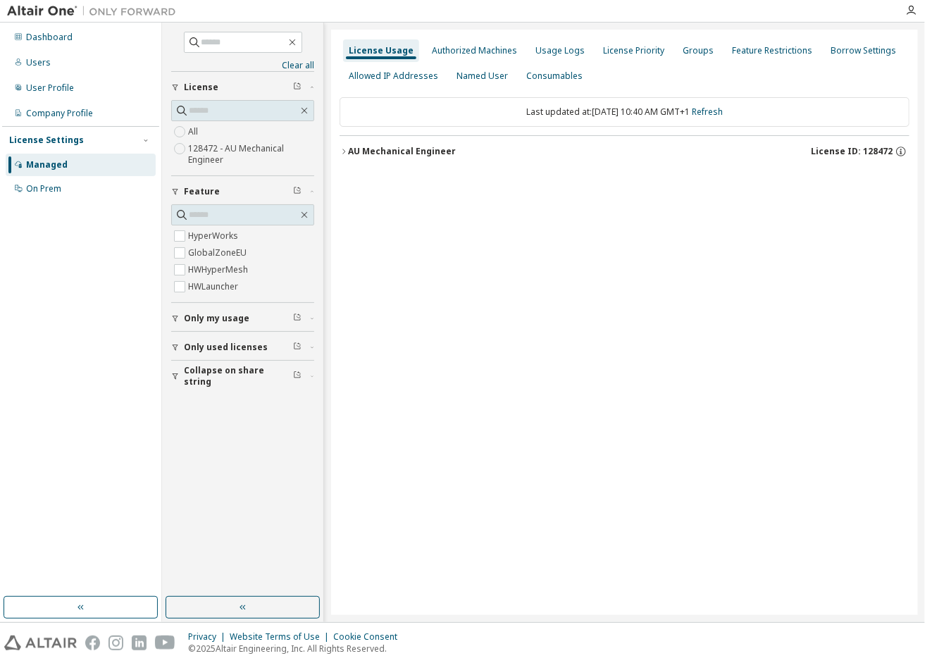
click at [356, 151] on div "AU Mechanical Engineer" at bounding box center [402, 151] width 108 height 11
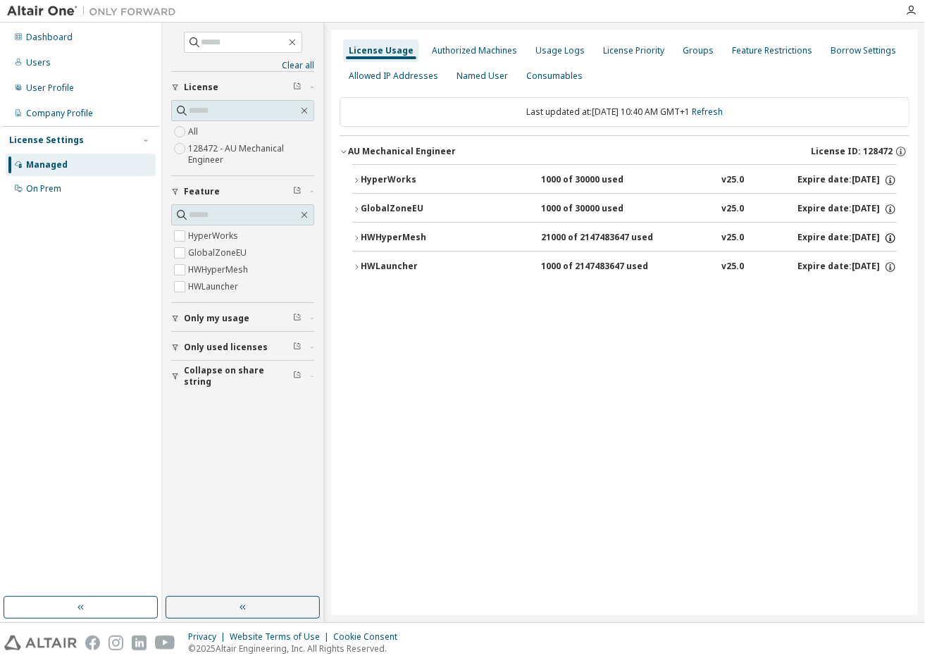
click at [888, 239] on icon "button" at bounding box center [890, 238] width 13 height 13
click at [784, 324] on div "License Usage Authorized Machines Usage Logs License Priority Groups Feature Re…" at bounding box center [624, 323] width 587 height 586
click at [491, 54] on div "Authorized Machines" at bounding box center [474, 50] width 85 height 11
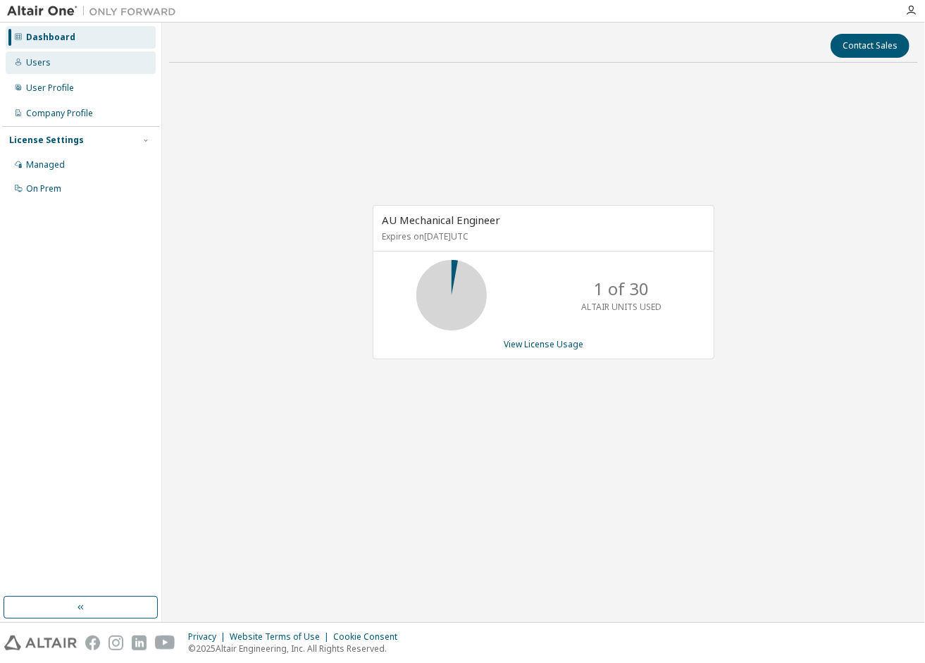
click at [84, 54] on div "Users" at bounding box center [81, 62] width 150 height 23
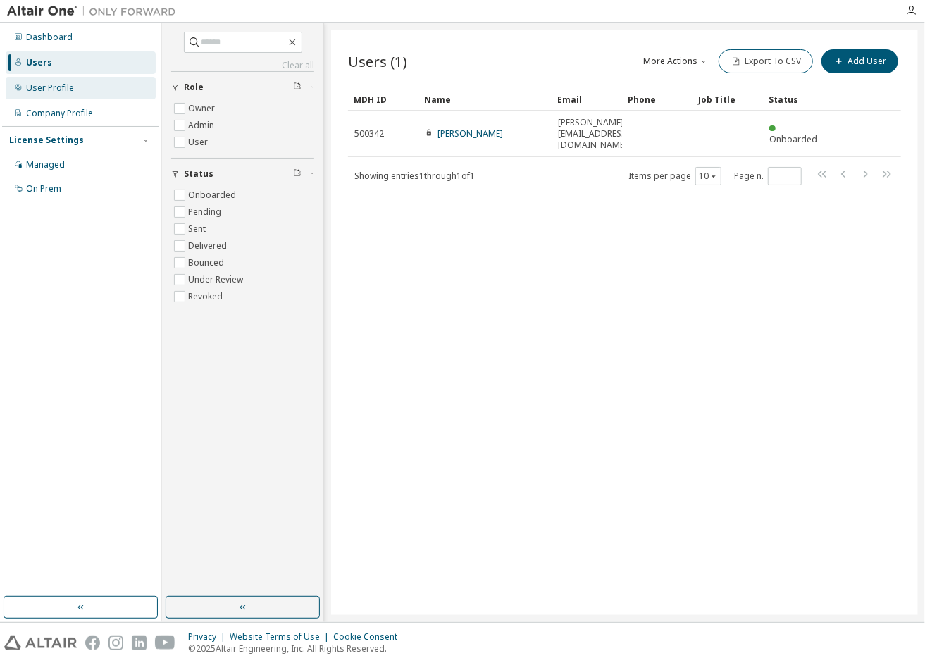
click at [83, 93] on div "User Profile" at bounding box center [81, 88] width 150 height 23
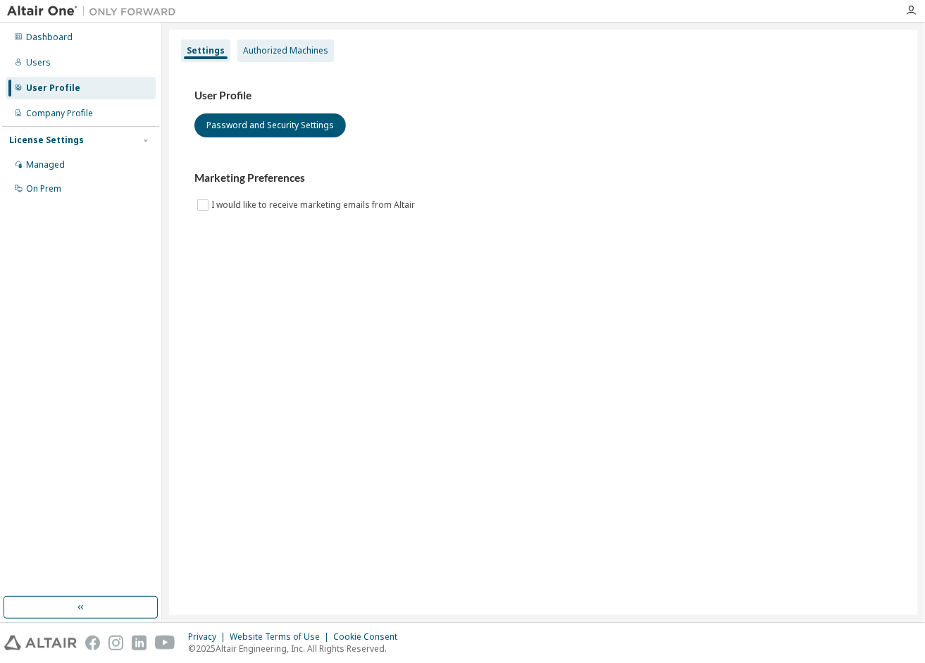
click at [327, 44] on div "Authorized Machines" at bounding box center [285, 50] width 97 height 23
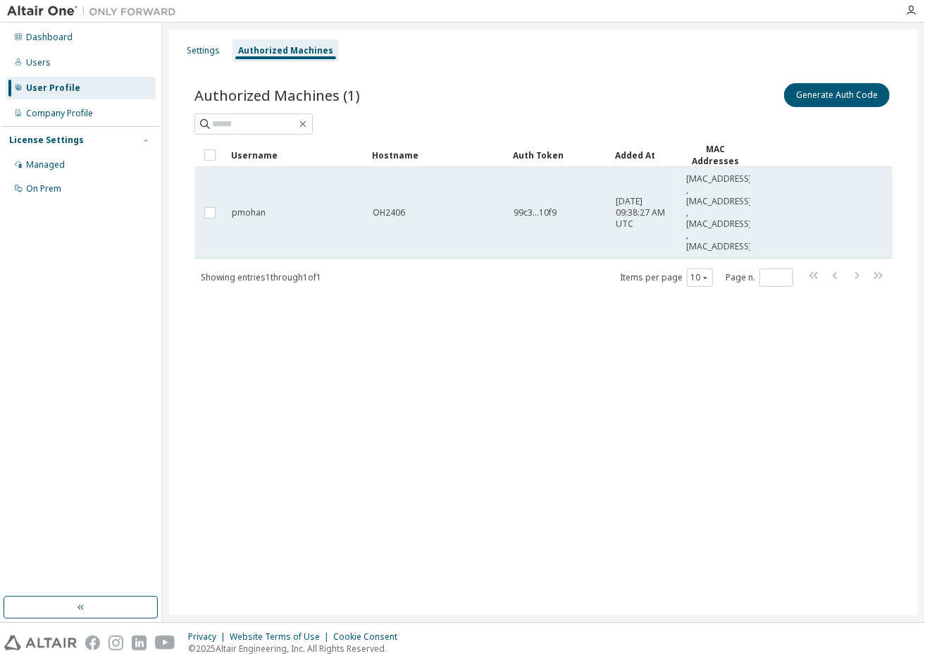
click at [256, 207] on span "pmohan" at bounding box center [249, 212] width 34 height 11
click at [645, 227] on span "2025-09-07 09:38:27 AM UTC" at bounding box center [645, 213] width 58 height 34
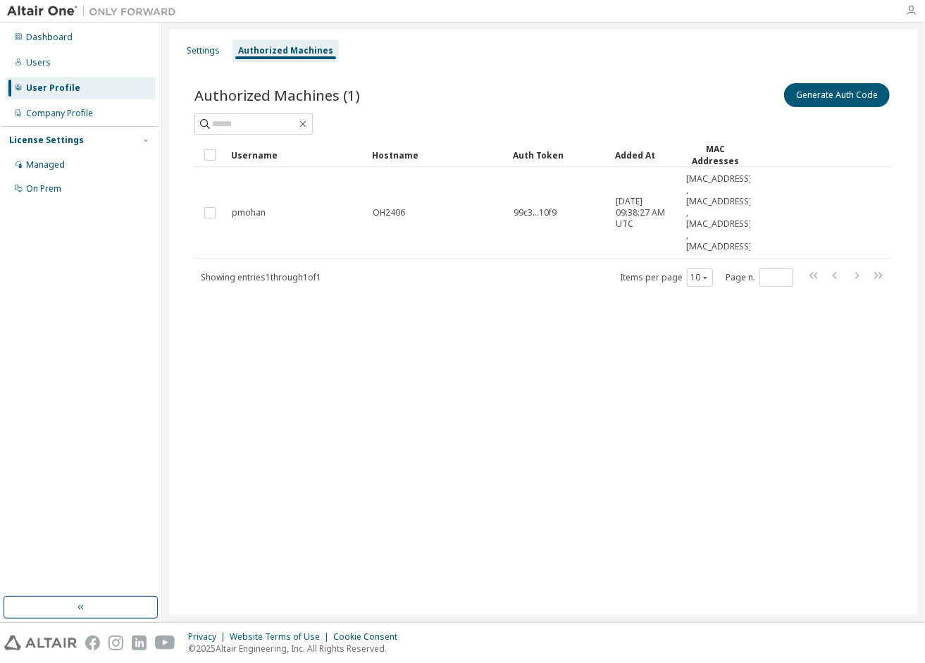
click at [913, 9] on icon "button" at bounding box center [910, 10] width 11 height 11
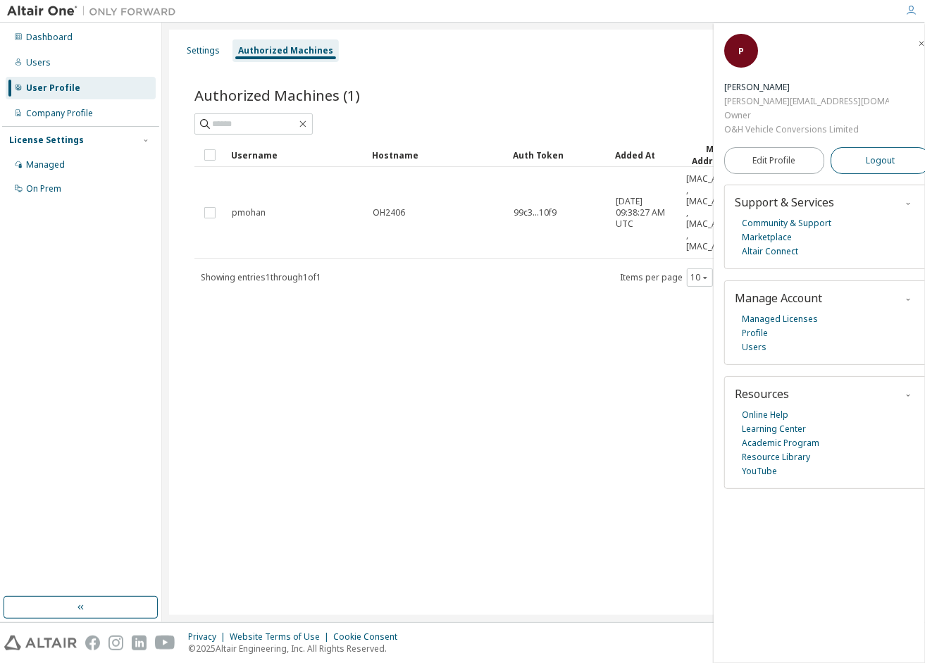
click at [884, 147] on button "Logout" at bounding box center [881, 160] width 100 height 27
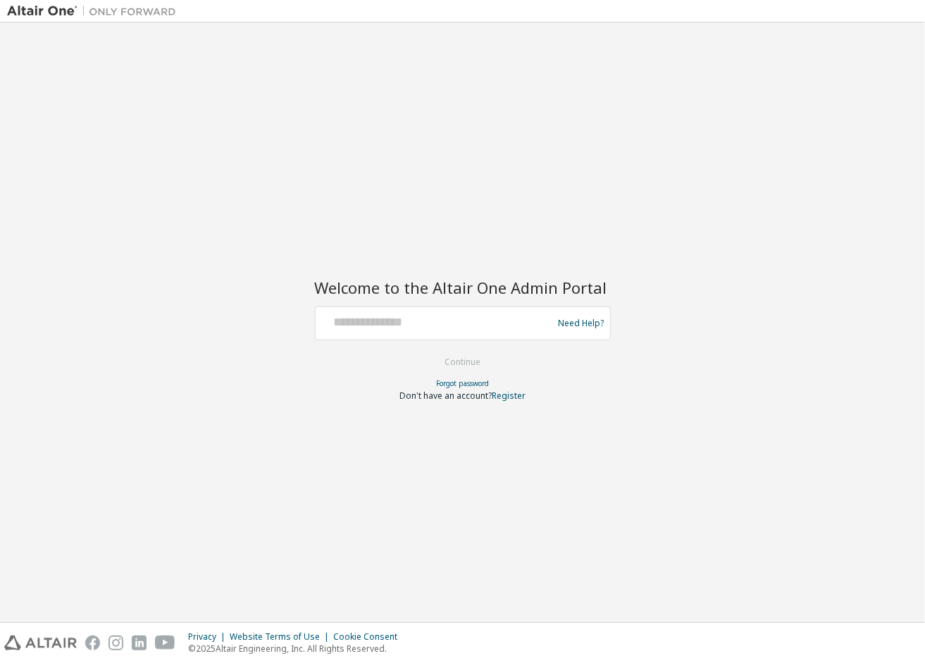
click at [911, 13] on div at bounding box center [916, 10] width 17 height 21
click at [447, 329] on input "text" at bounding box center [436, 320] width 230 height 20
type input "**********"
click at [462, 358] on button "Continue" at bounding box center [463, 362] width 66 height 21
